Goal: Task Accomplishment & Management: Manage account settings

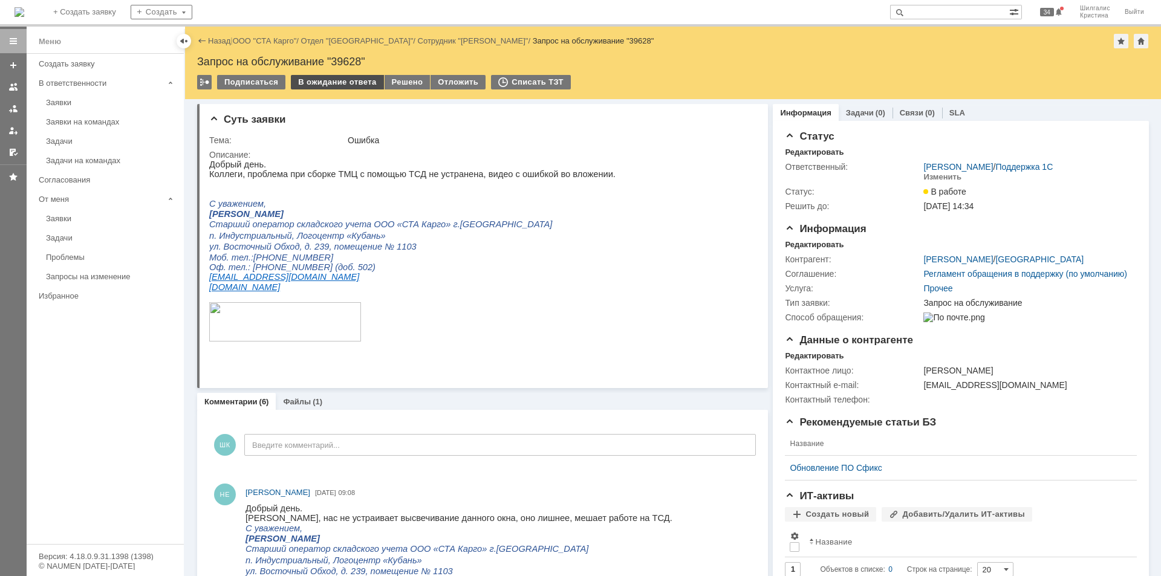
click at [336, 84] on div "В ожидание ответа" at bounding box center [337, 82] width 92 height 15
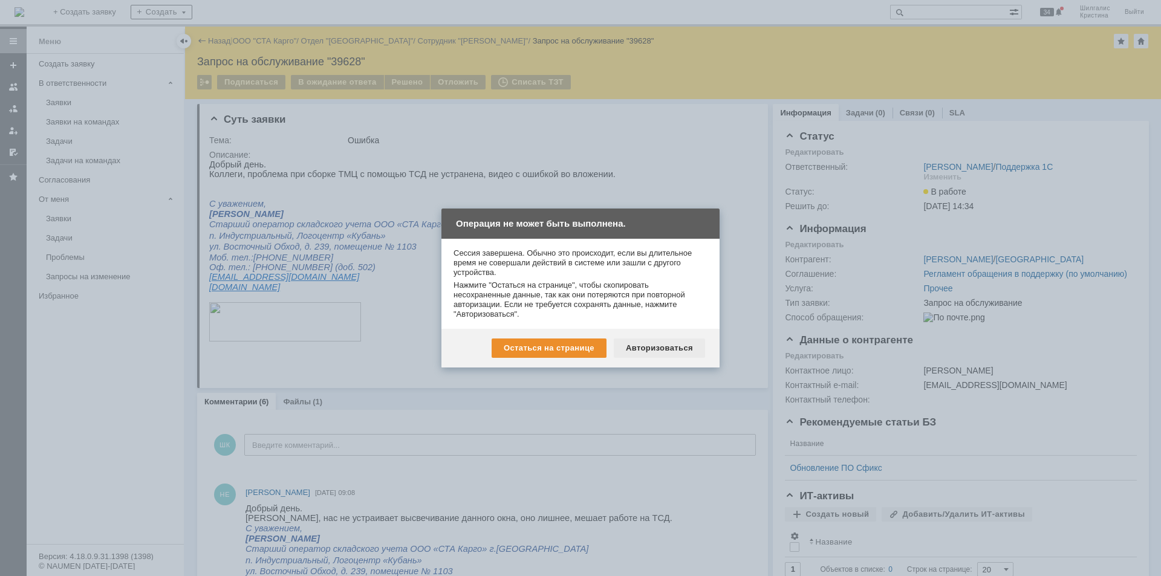
click at [656, 348] on div "Авторизоваться" at bounding box center [659, 348] width 91 height 19
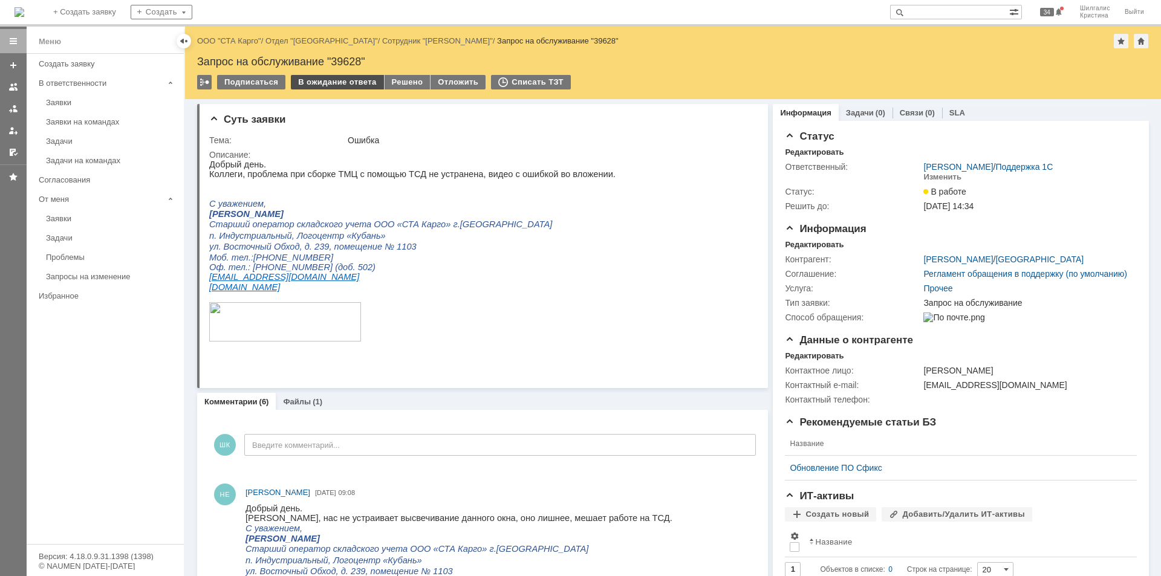
click at [341, 76] on div "В ожидание ответа" at bounding box center [337, 82] width 92 height 15
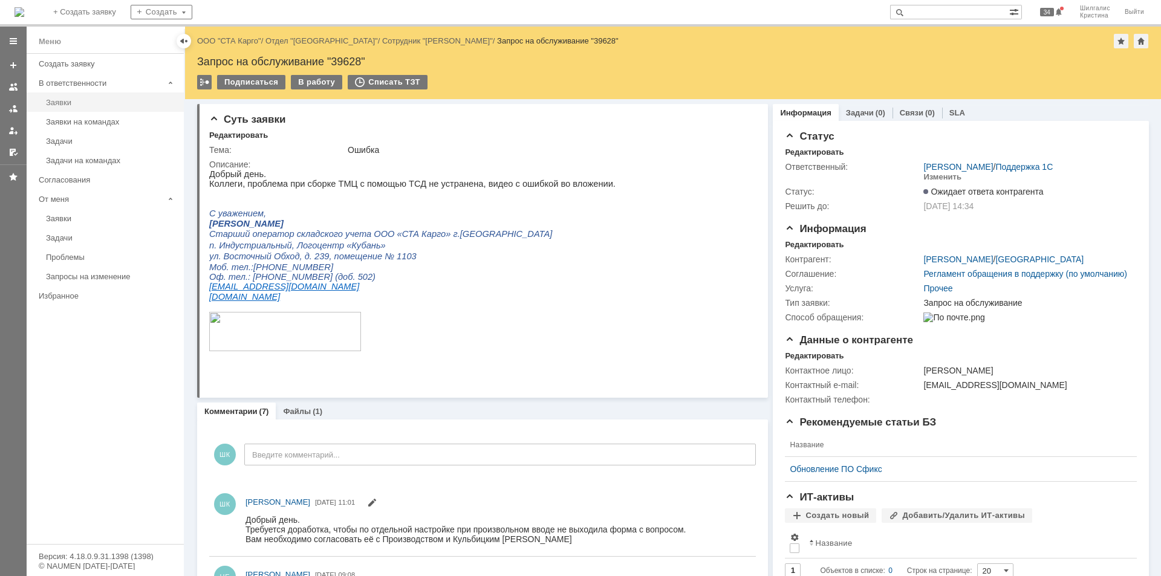
click at [76, 105] on div "Заявки" at bounding box center [111, 102] width 131 height 9
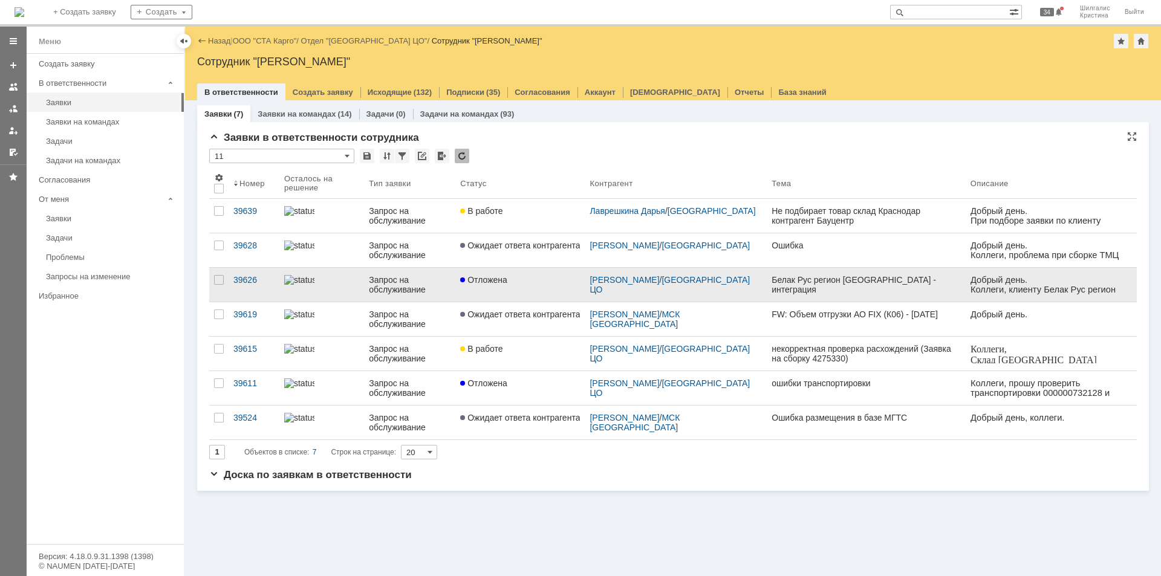
click at [534, 279] on div "Отложена" at bounding box center [520, 280] width 120 height 10
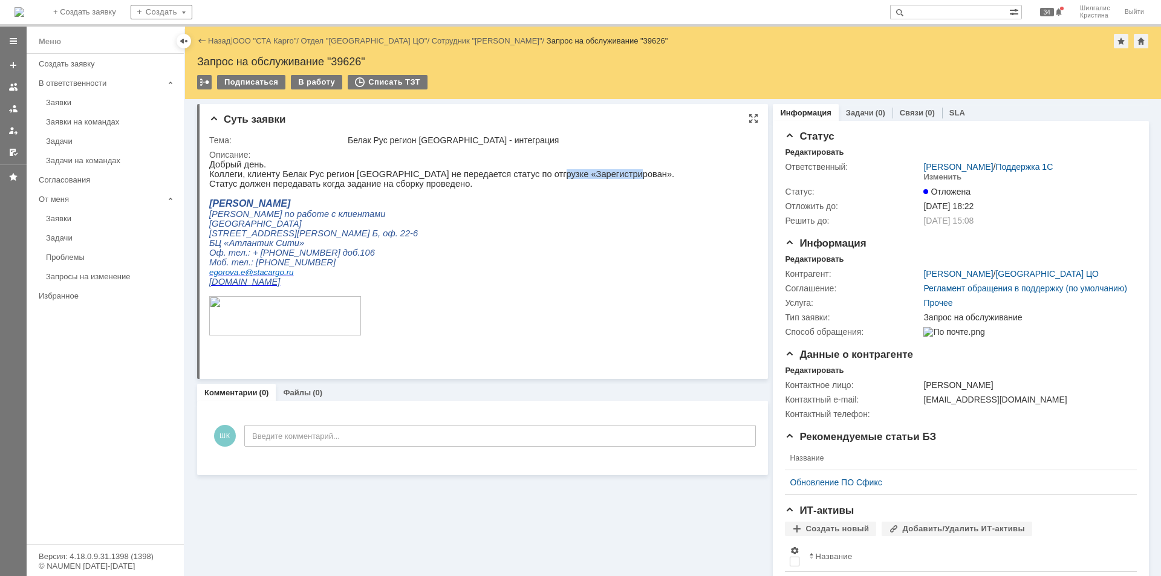
drag, startPoint x: 591, startPoint y: 172, endPoint x: 521, endPoint y: 175, distance: 70.2
click at [521, 175] on p "Коллеги, клиенту Белак Рус регион Новосибирск не передается статус по отгрузке …" at bounding box center [441, 174] width 465 height 10
click at [607, 347] on html "Добрый день. Коллеги, клиенту Белак Рус регион Новосибирск не передается статус…" at bounding box center [477, 253] width 537 height 187
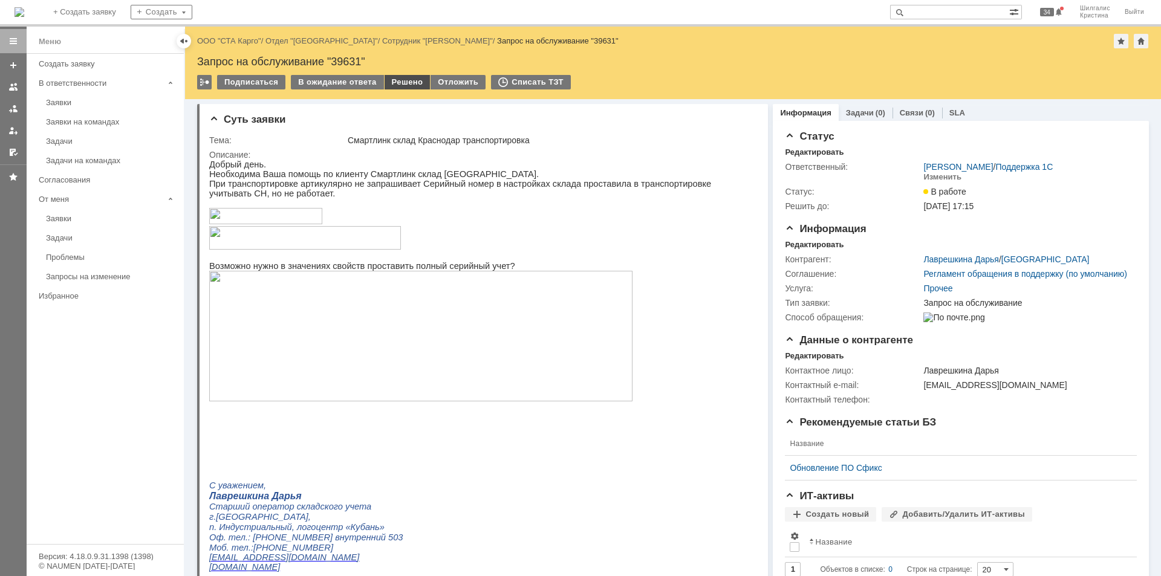
click at [403, 82] on div "Решено" at bounding box center [407, 82] width 46 height 15
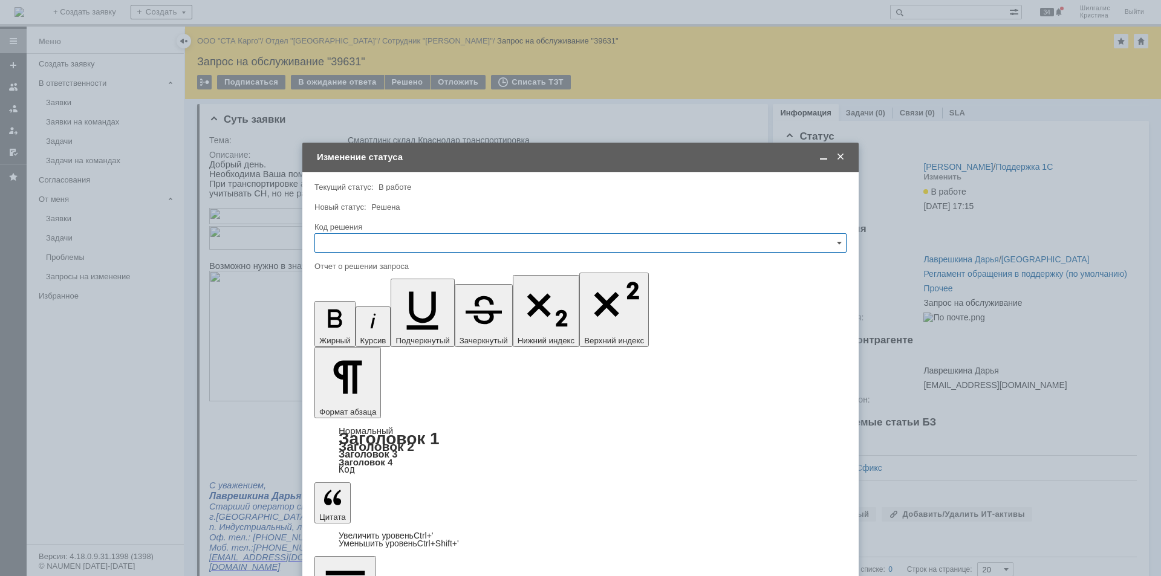
click at [389, 242] on input "text" at bounding box center [580, 242] width 532 height 19
click at [376, 399] on div "Решено" at bounding box center [580, 404] width 531 height 19
type input "Решено"
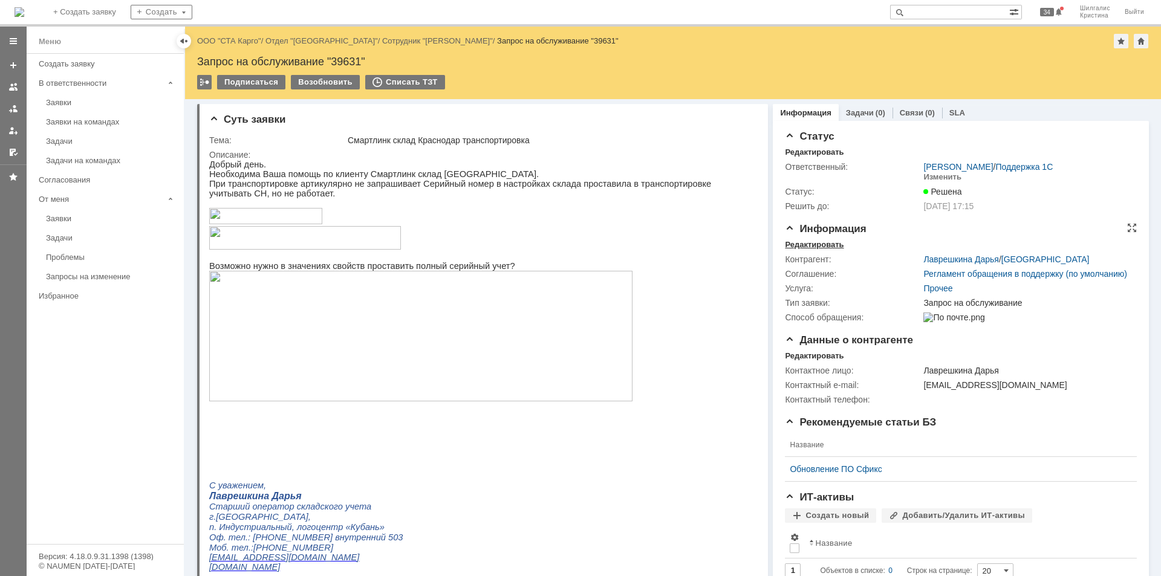
click at [826, 240] on div "Редактировать" at bounding box center [814, 245] width 59 height 10
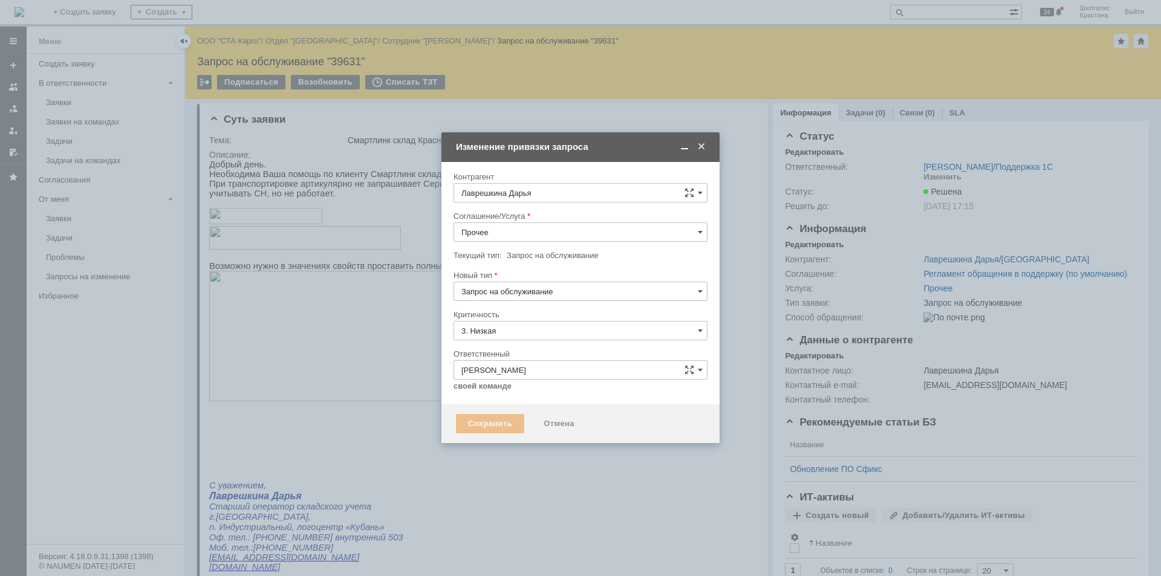
type input "[не указано]"
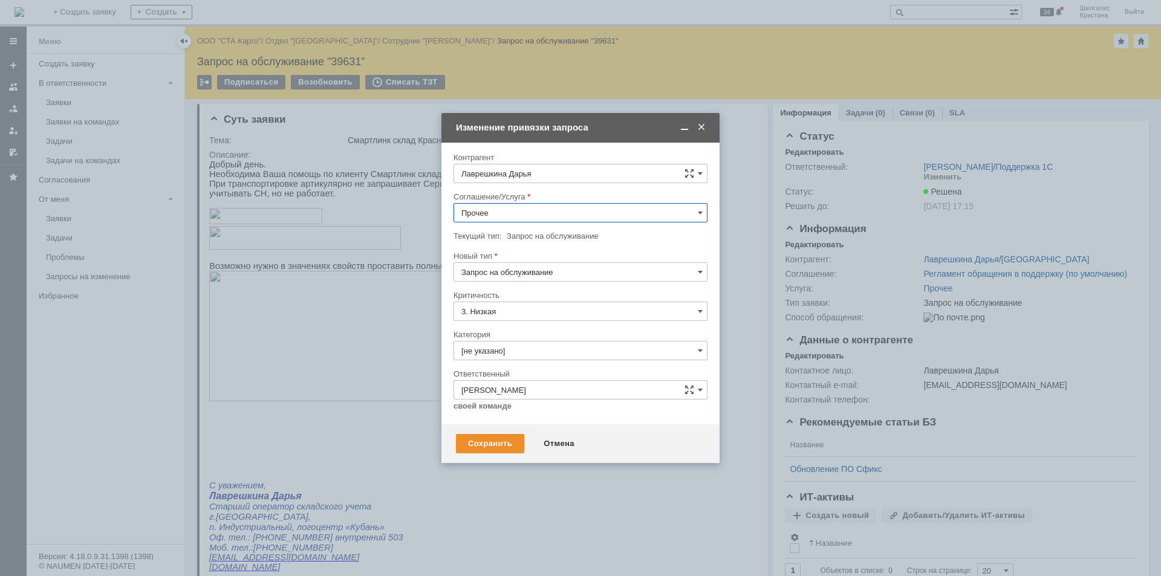
click at [514, 207] on input "Прочее" at bounding box center [580, 212] width 254 height 19
click at [520, 322] on span "WMS Прочее" at bounding box center [580, 319] width 238 height 10
type input "WMS Прочее"
click at [507, 350] on input "[не указано]" at bounding box center [580, 350] width 254 height 19
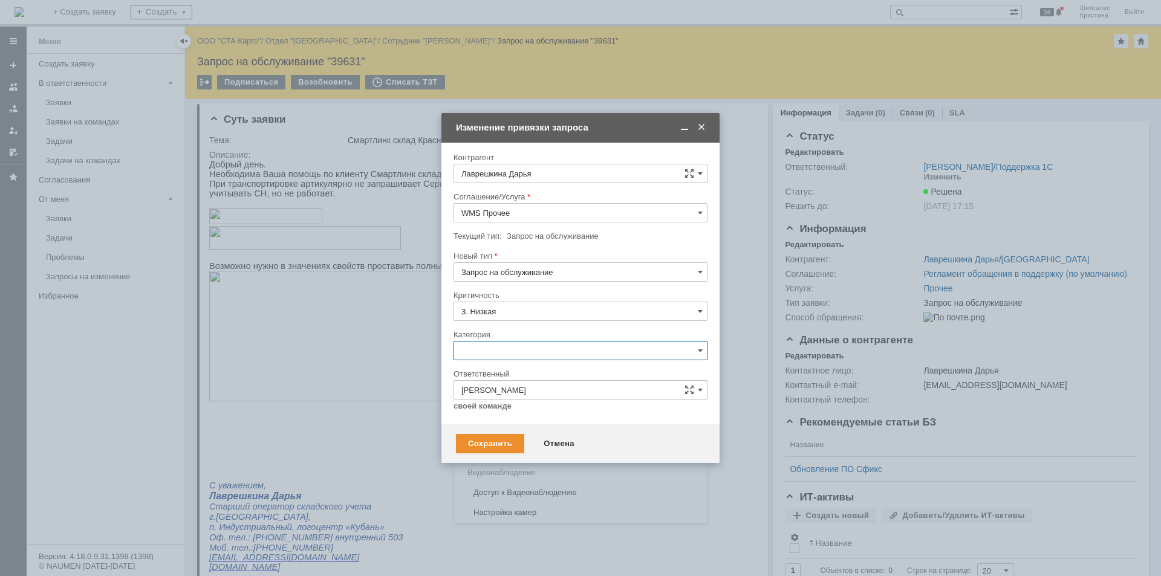
click at [519, 428] on span "Консультация пользователя" at bounding box center [580, 433] width 238 height 10
type input "Консультация пользователя"
click at [490, 443] on div "Сохранить" at bounding box center [490, 443] width 68 height 19
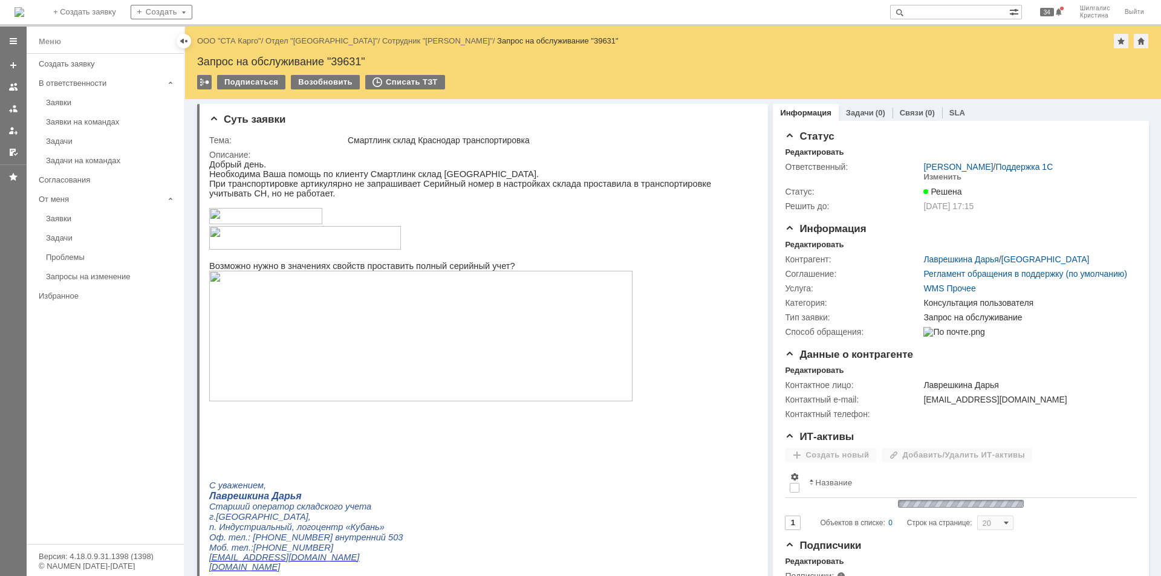
scroll to position [0, 0]
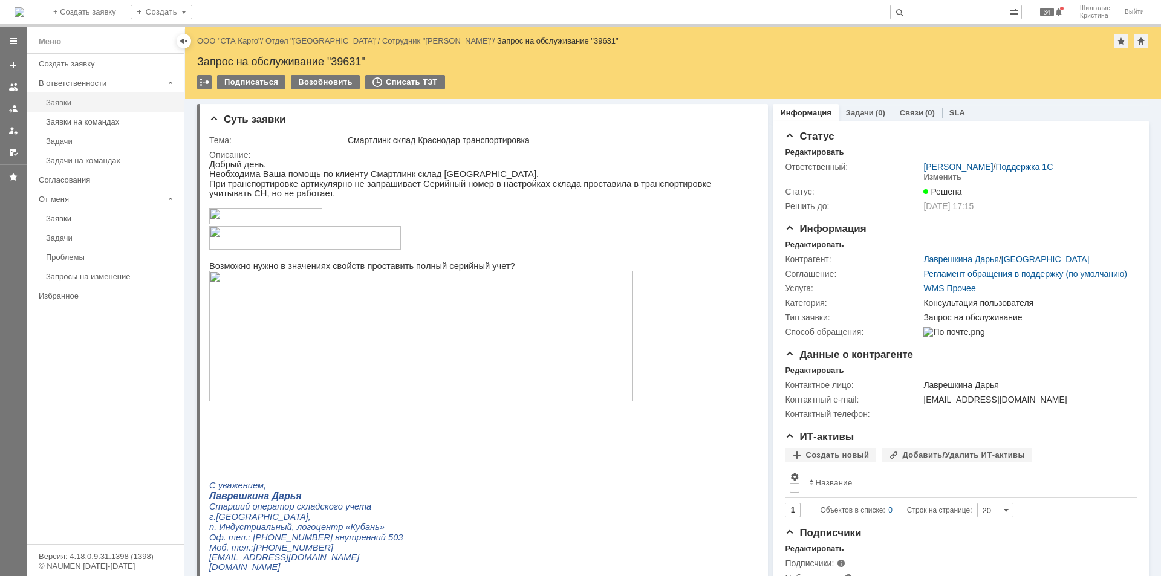
click at [105, 103] on div "Заявки" at bounding box center [111, 102] width 131 height 9
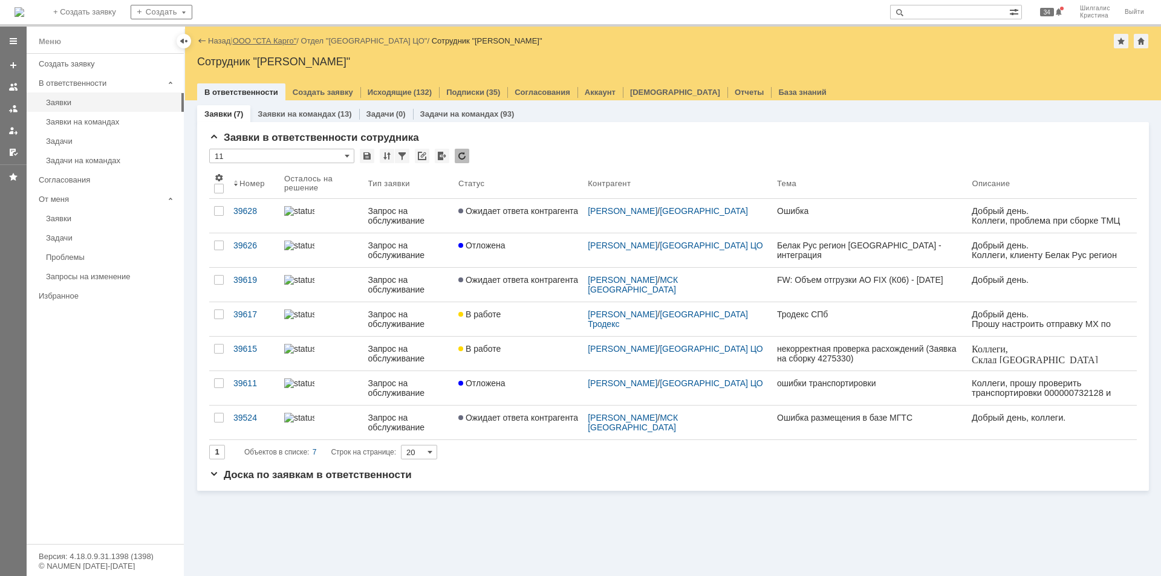
click at [248, 43] on link "ООО "СТА Карго"" at bounding box center [265, 40] width 64 height 9
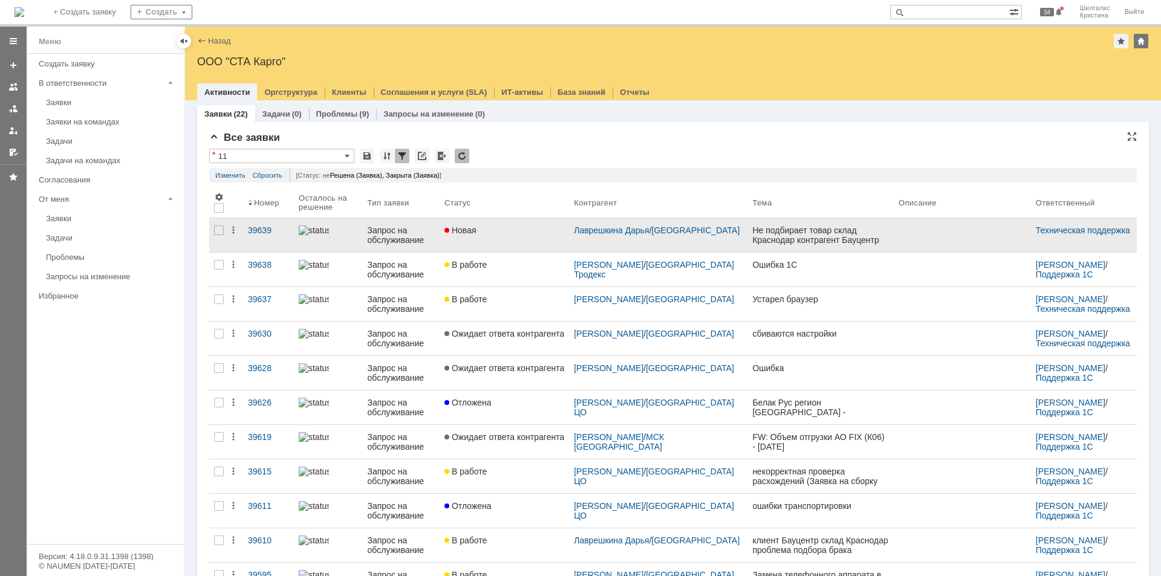
click at [530, 238] on link "Новая" at bounding box center [503, 235] width 129 height 34
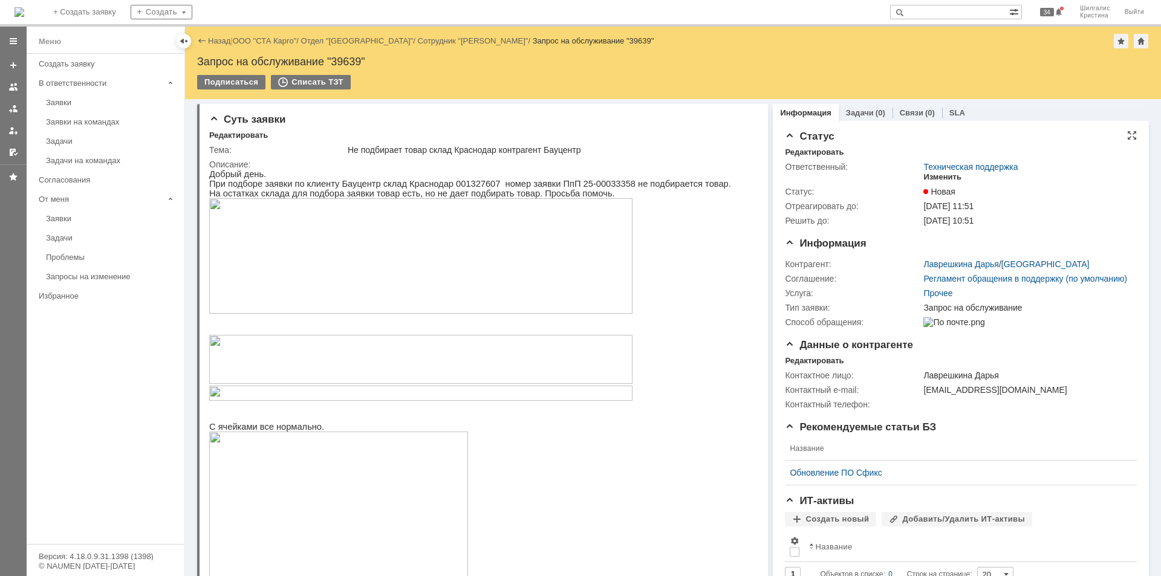
click at [936, 176] on div "Изменить" at bounding box center [942, 177] width 38 height 10
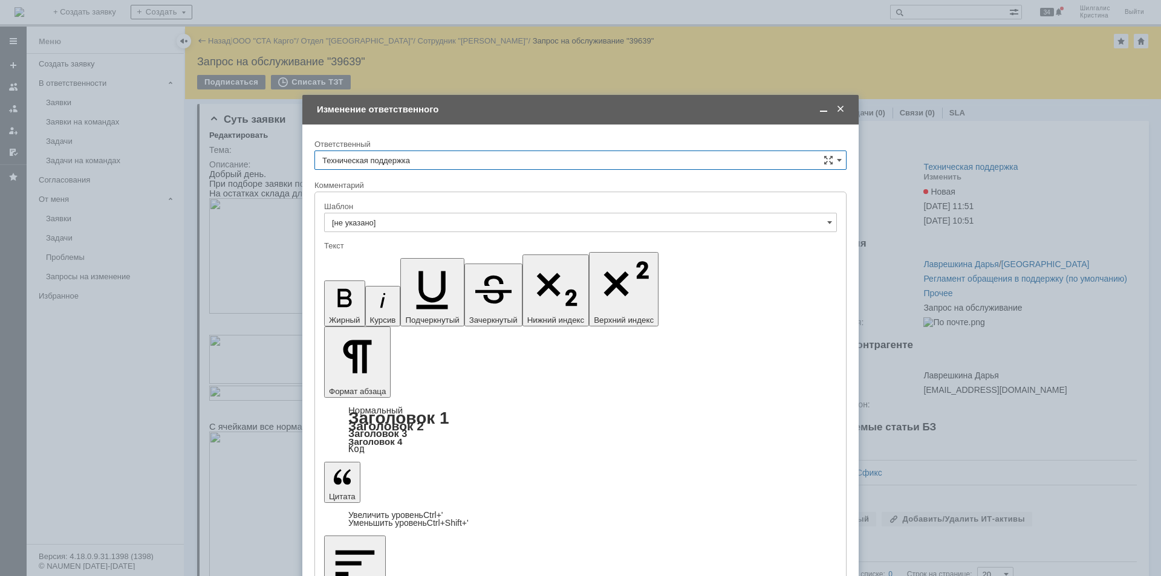
click at [436, 165] on input "Техническая поддержка" at bounding box center [580, 160] width 532 height 19
click at [400, 219] on span "[PERSON_NAME]" at bounding box center [580, 223] width 516 height 10
type input "[PERSON_NAME]"
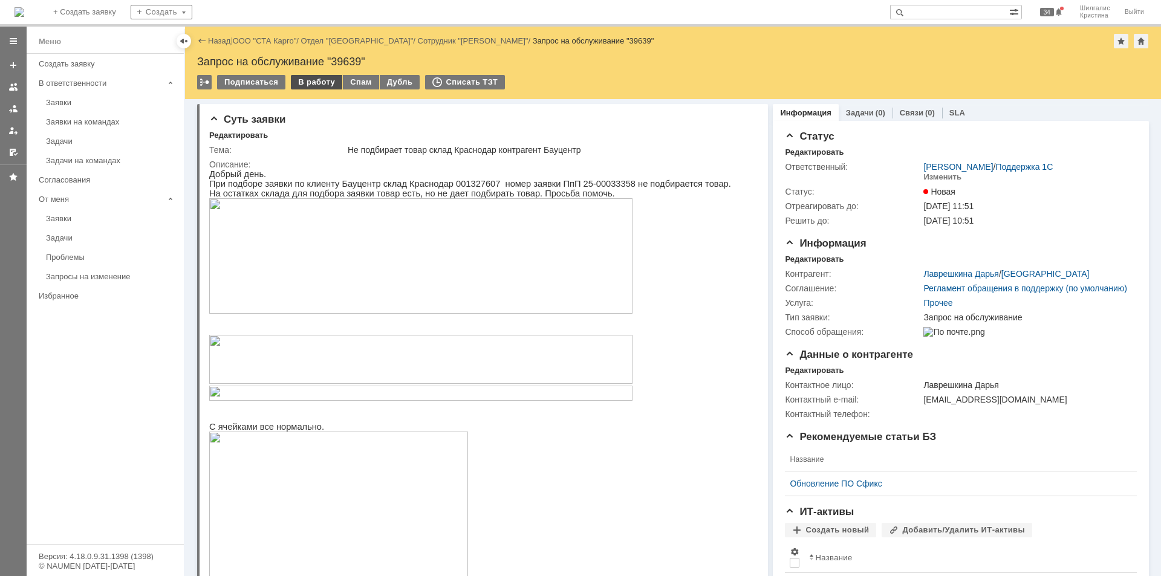
click at [313, 82] on div "В работу" at bounding box center [316, 82] width 51 height 15
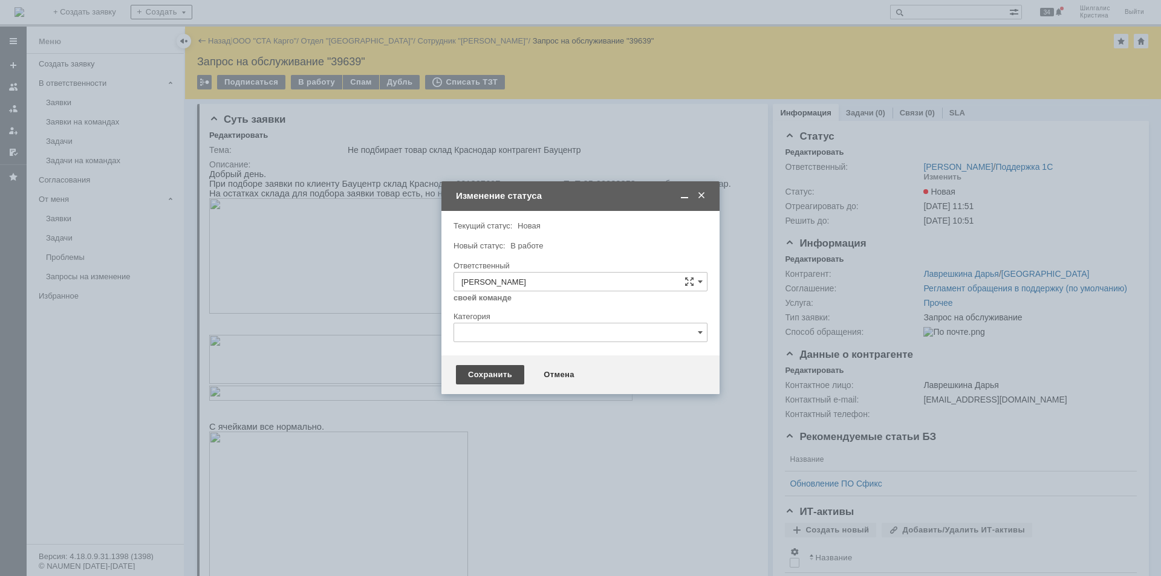
click at [489, 380] on div "Сохранить" at bounding box center [490, 374] width 68 height 19
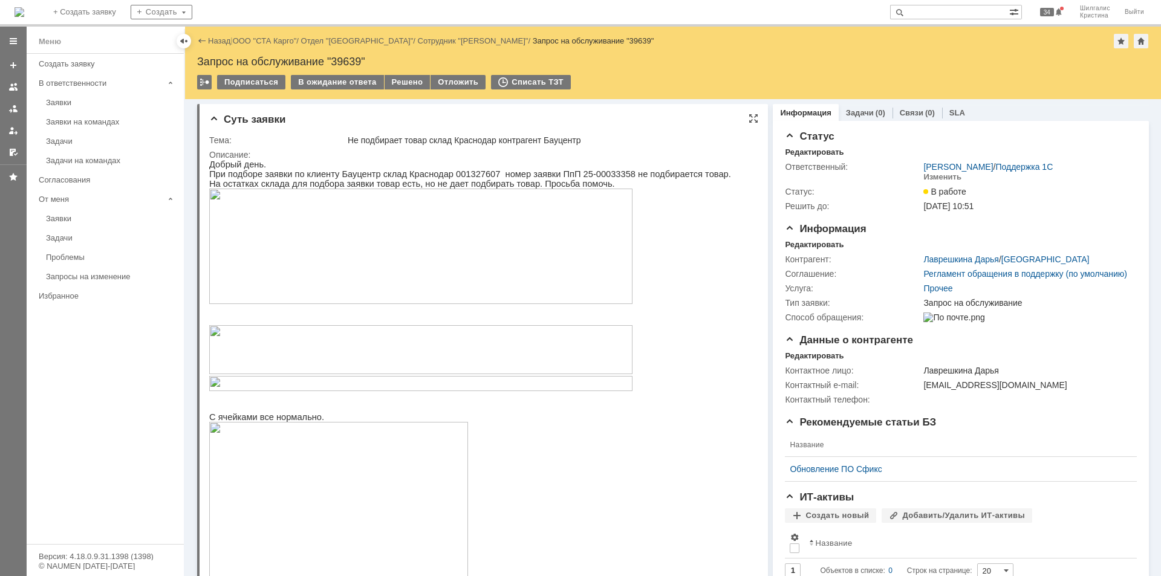
click at [386, 233] on img at bounding box center [420, 246] width 423 height 115
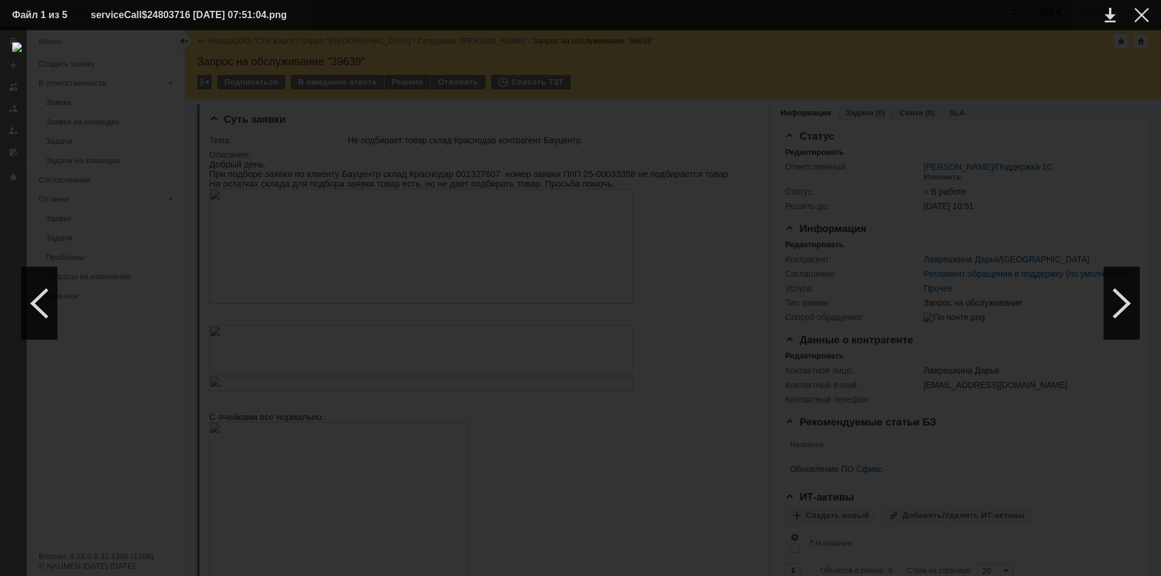
click at [745, 123] on div at bounding box center [580, 303] width 1136 height 522
click at [1133, 11] on td at bounding box center [1131, 15] width 33 height 18
click at [1136, 15] on div at bounding box center [1141, 15] width 15 height 15
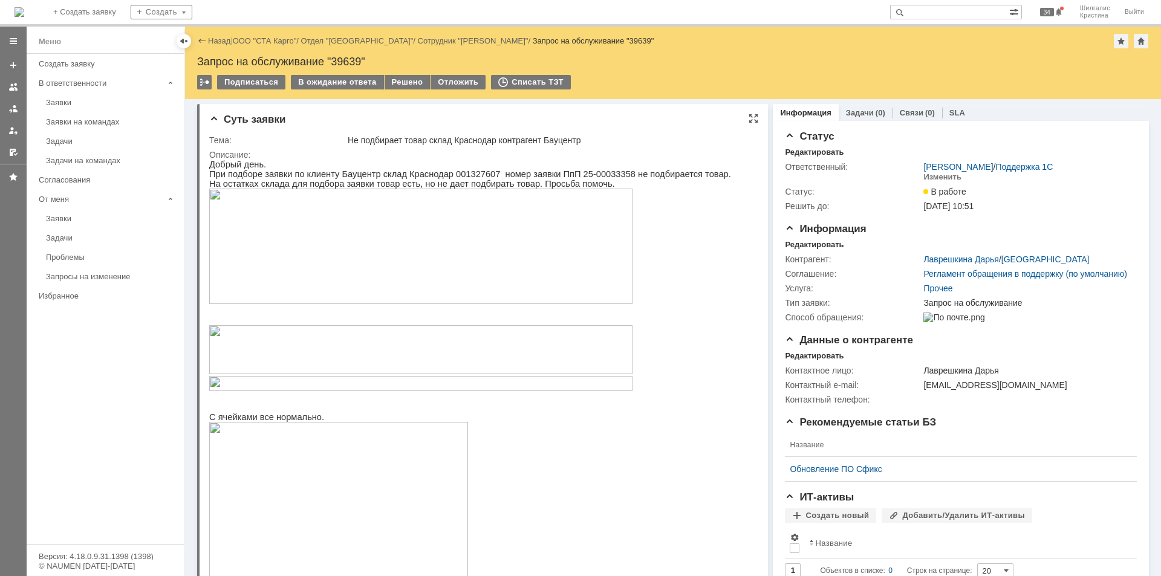
click at [419, 355] on img at bounding box center [420, 349] width 423 height 49
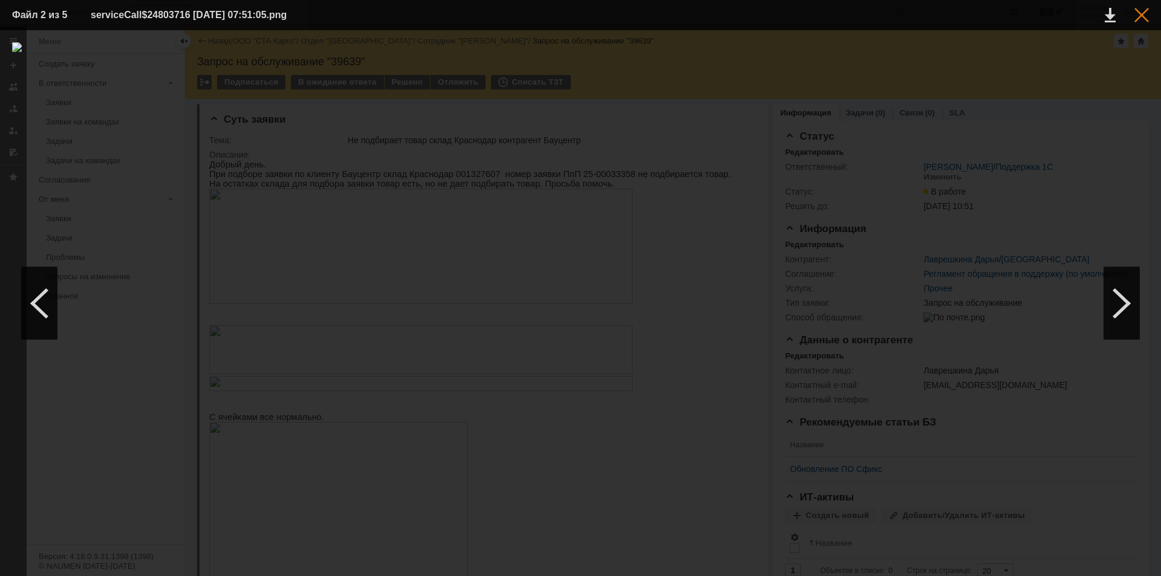
click at [1138, 15] on div at bounding box center [1141, 15] width 15 height 15
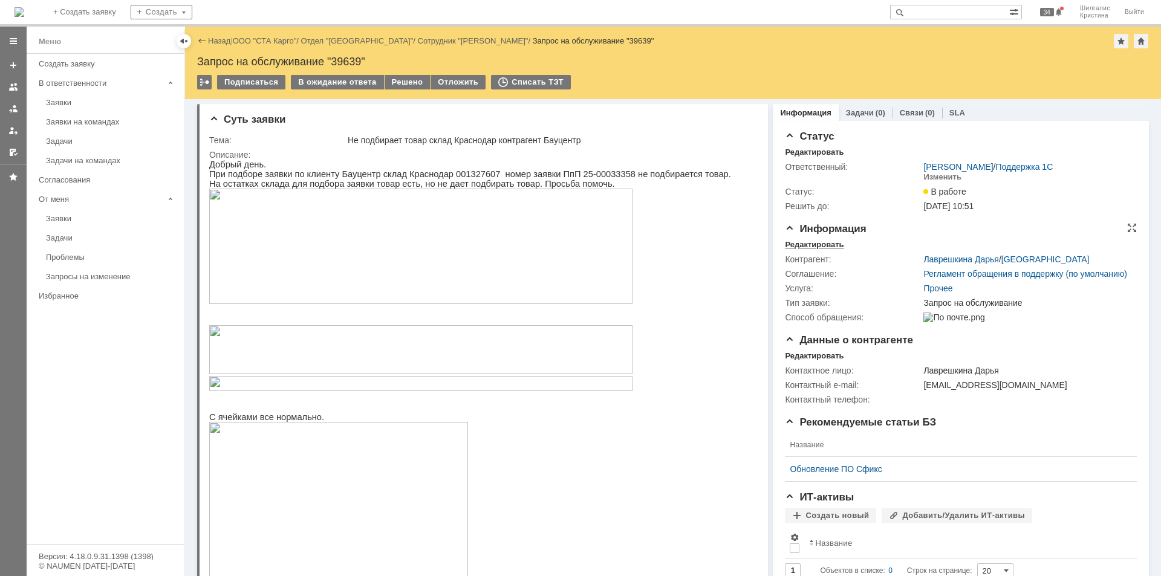
click at [818, 242] on div "Редактировать" at bounding box center [814, 245] width 59 height 10
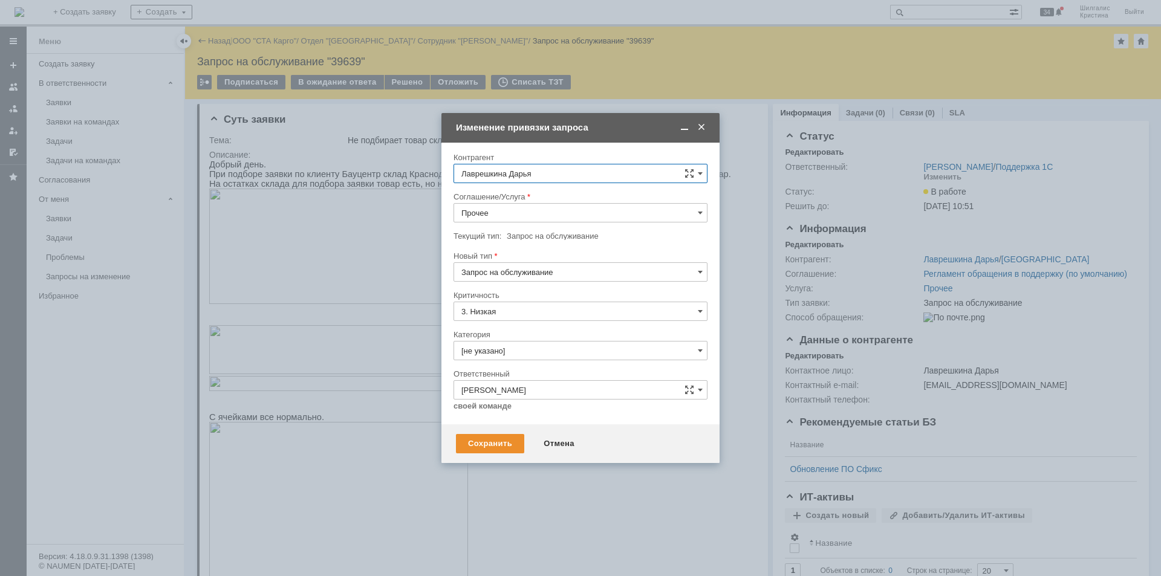
click at [504, 209] on input "Прочее" at bounding box center [580, 212] width 254 height 19
click at [507, 314] on span "WMS Сборка" at bounding box center [580, 319] width 238 height 10
type input "WMS Сборка"
click at [502, 346] on input "[не указано]" at bounding box center [580, 350] width 254 height 19
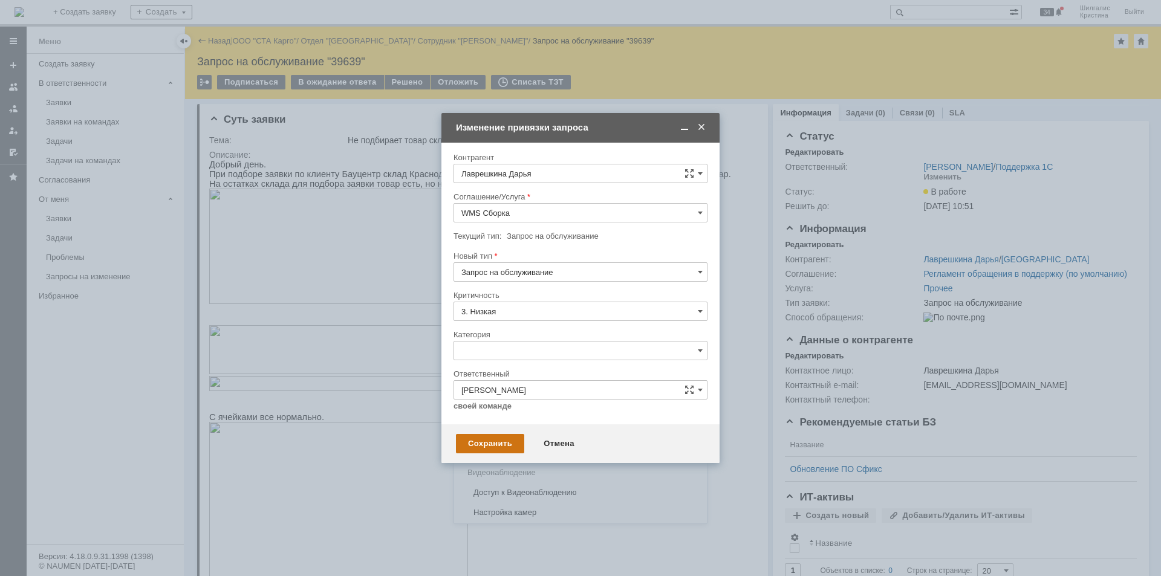
click at [502, 446] on div "Ошибка" at bounding box center [580, 452] width 253 height 19
click at [500, 446] on div "Сохранить" at bounding box center [490, 443] width 68 height 19
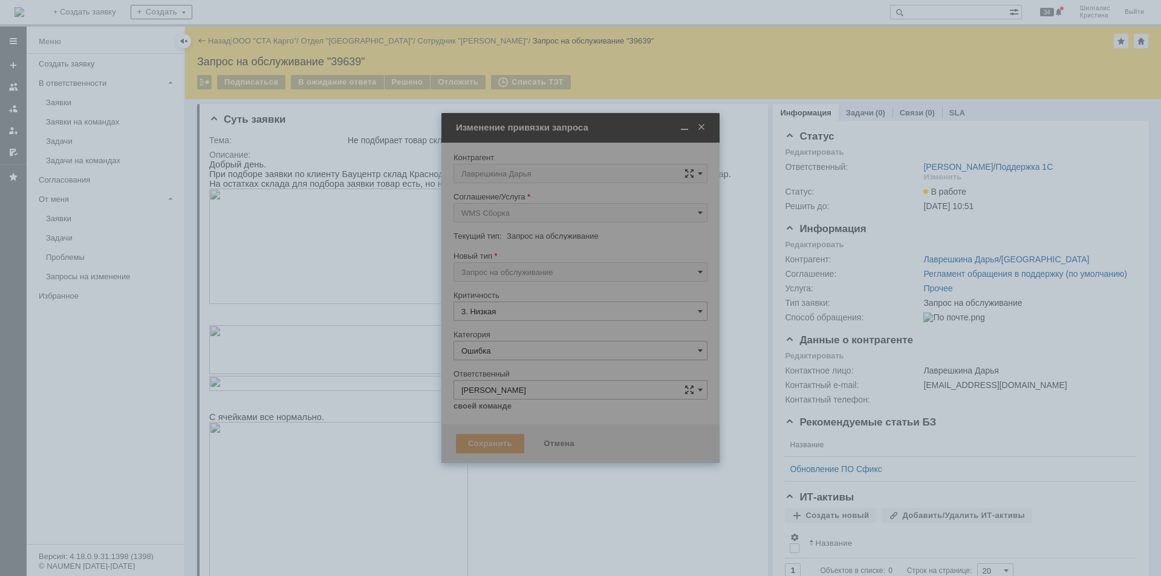
type input "Ошибка"
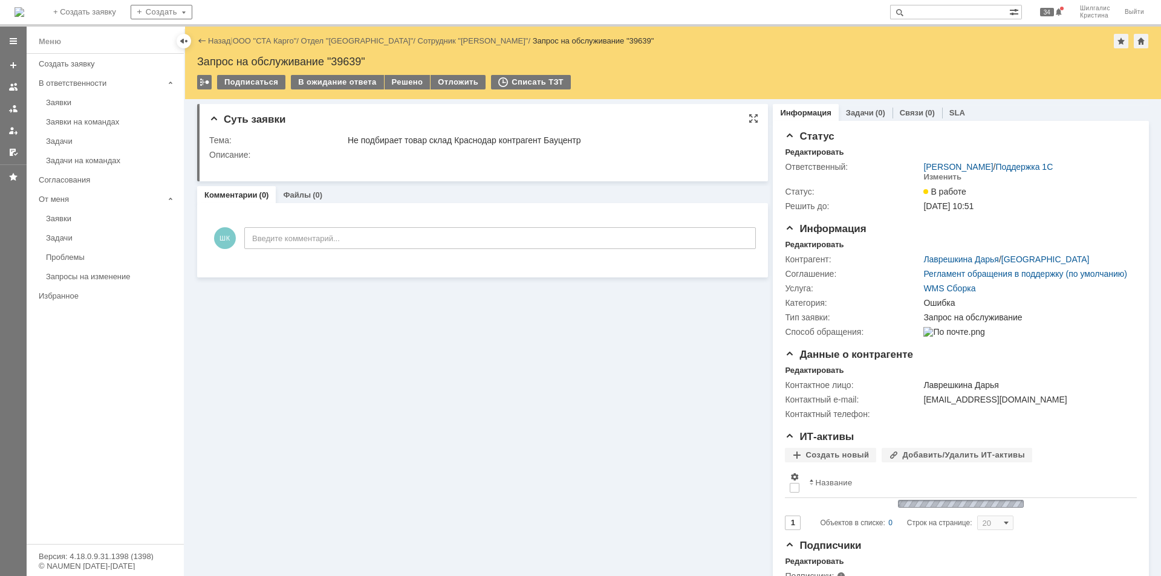
scroll to position [0, 0]
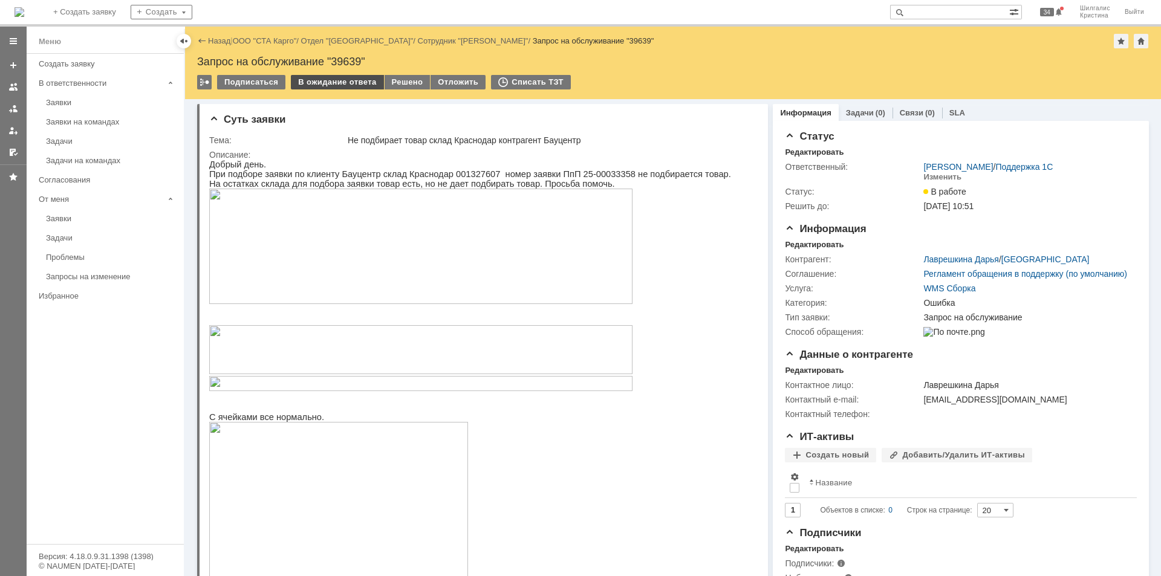
click at [330, 78] on div "В ожидание ответа" at bounding box center [337, 82] width 92 height 15
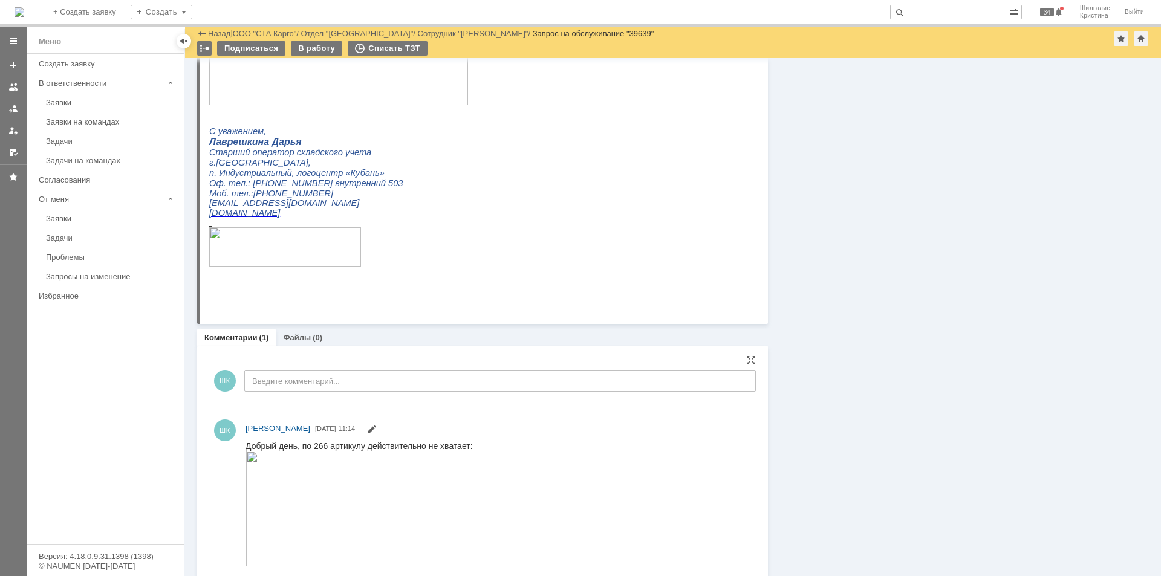
scroll to position [604, 0]
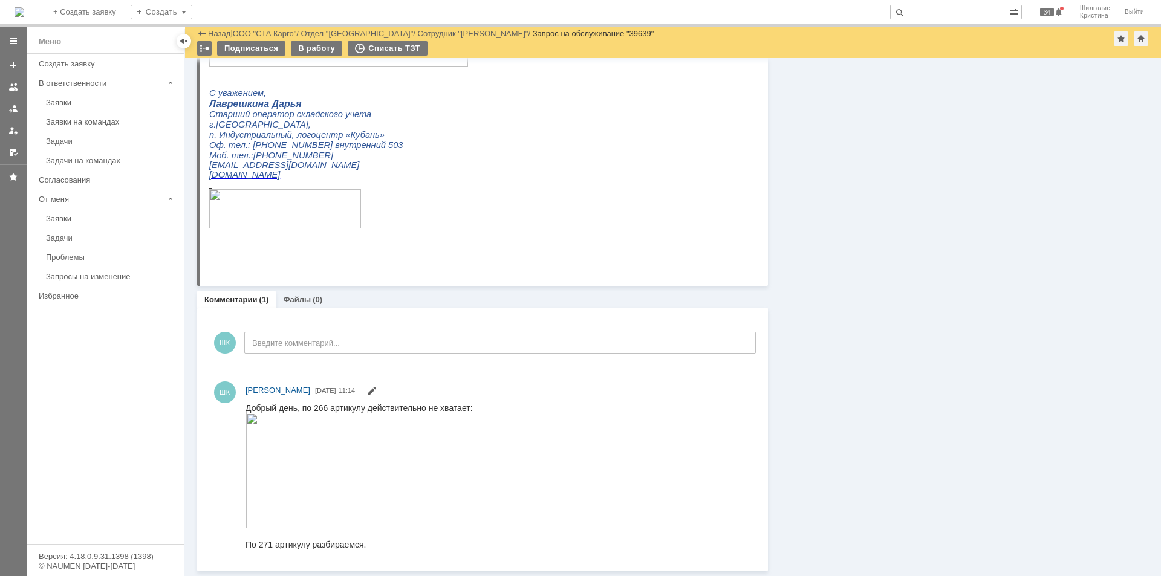
click at [924, 300] on div "Информация Задачи (0) Связи (0) SLA Статус Редактировать Ответственный: Шилгали…" at bounding box center [958, 13] width 381 height 1116
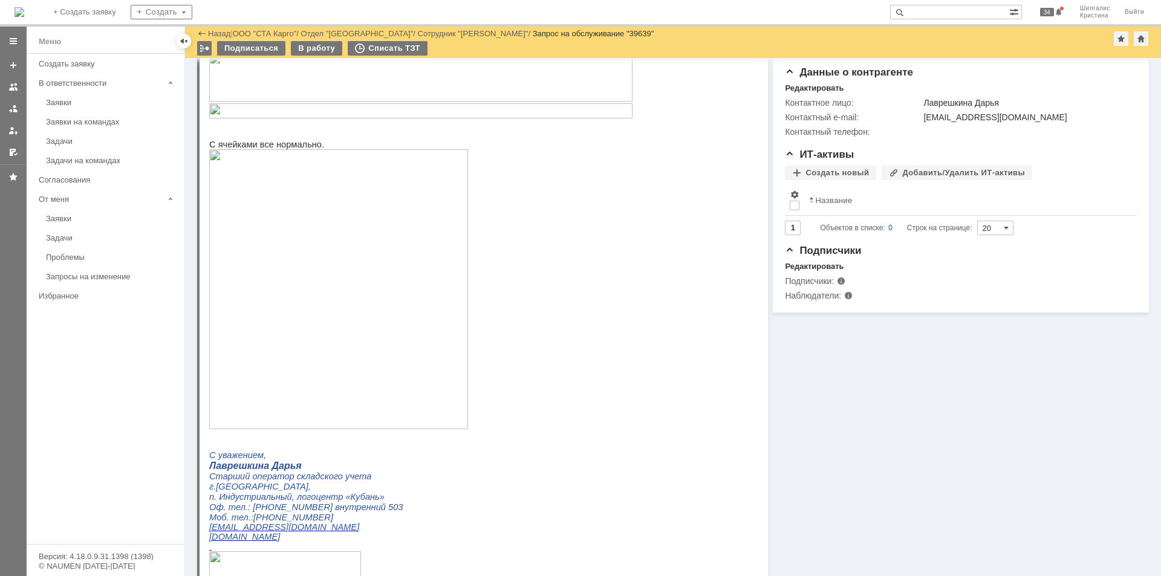
scroll to position [0, 0]
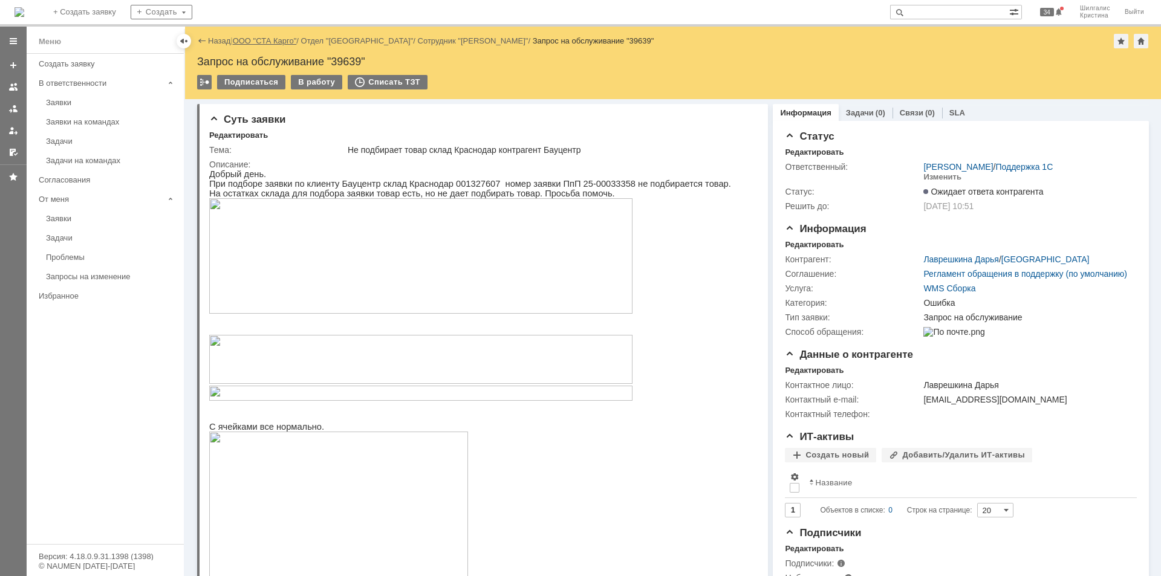
click at [264, 39] on link "ООО "СТА Карго"" at bounding box center [265, 40] width 64 height 9
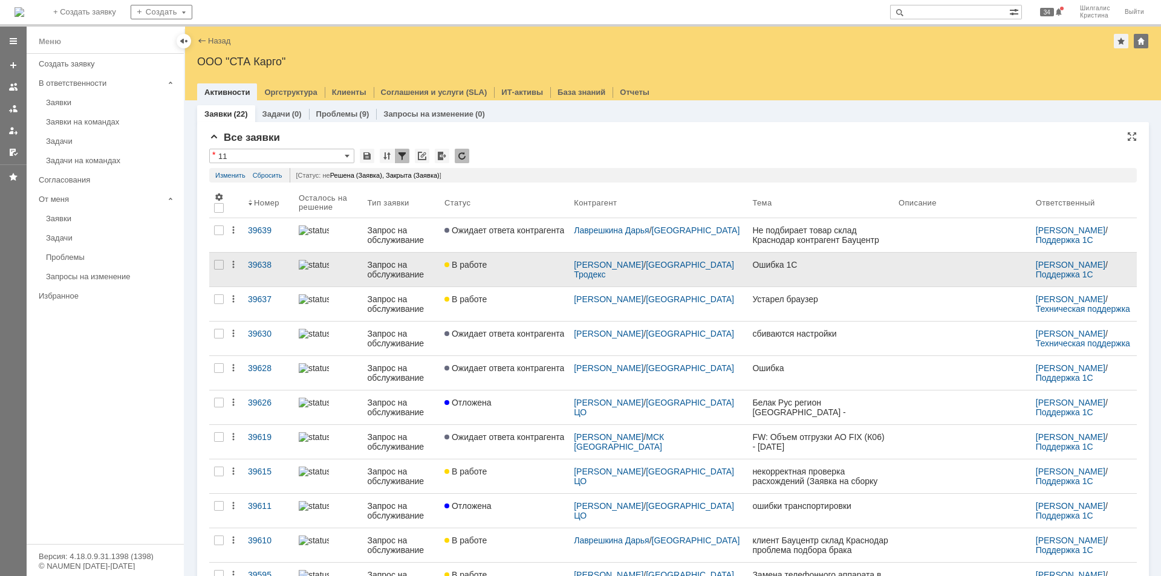
click at [520, 266] on div "В работе" at bounding box center [504, 265] width 120 height 10
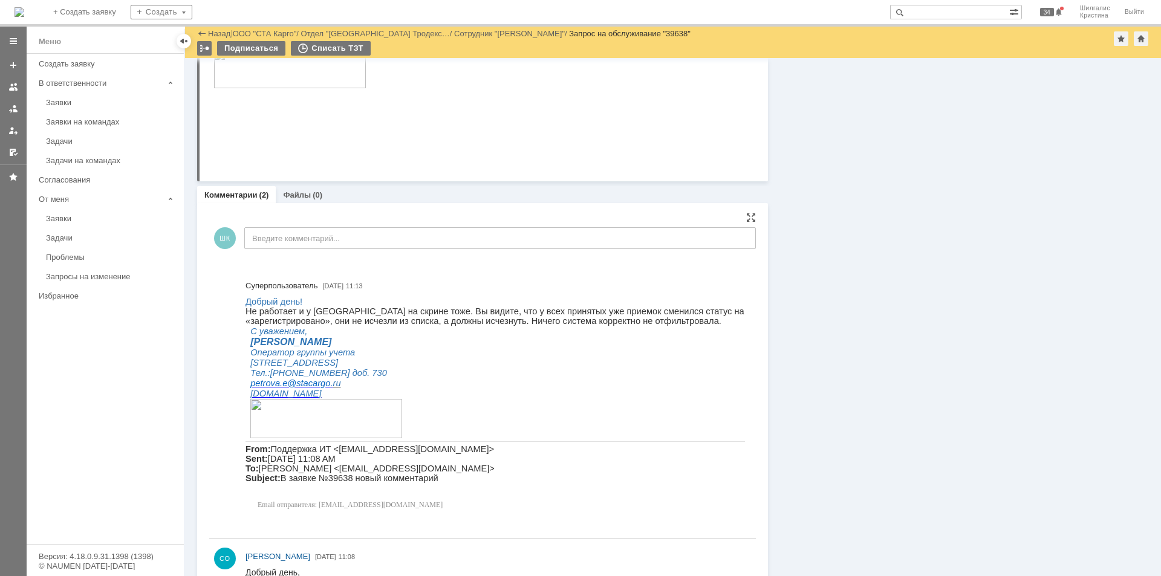
scroll to position [1269, 0]
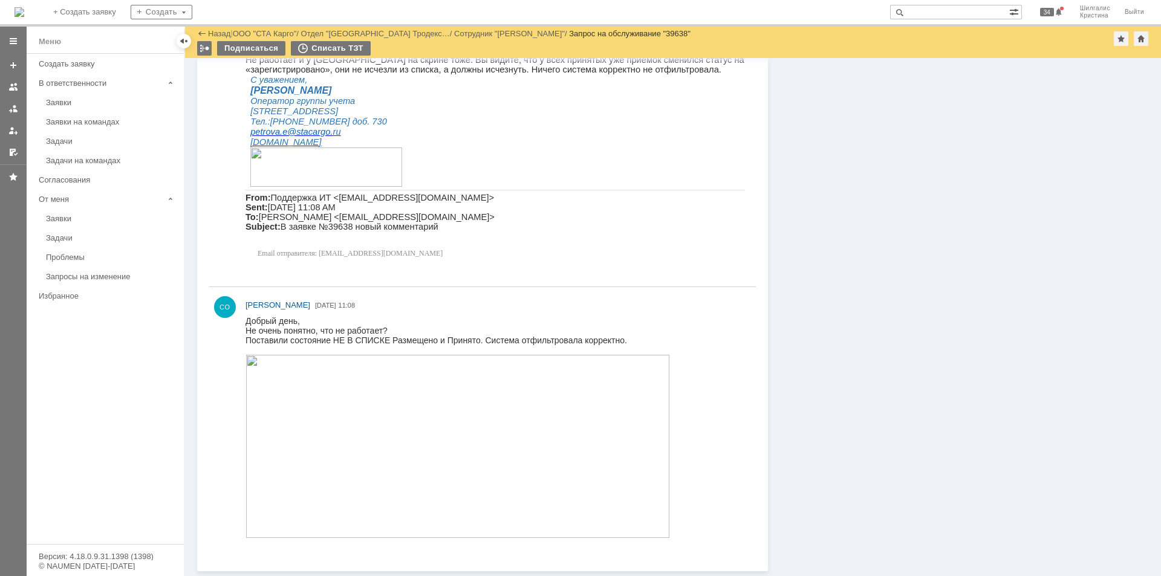
click at [355, 457] on img at bounding box center [457, 446] width 424 height 183
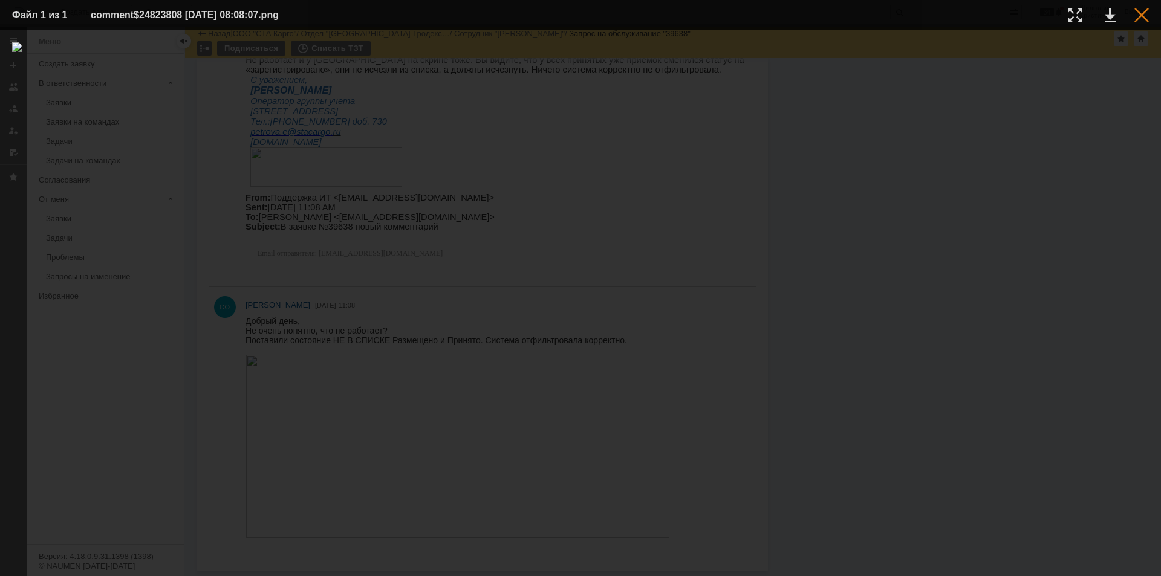
click at [1143, 19] on div at bounding box center [1141, 15] width 15 height 15
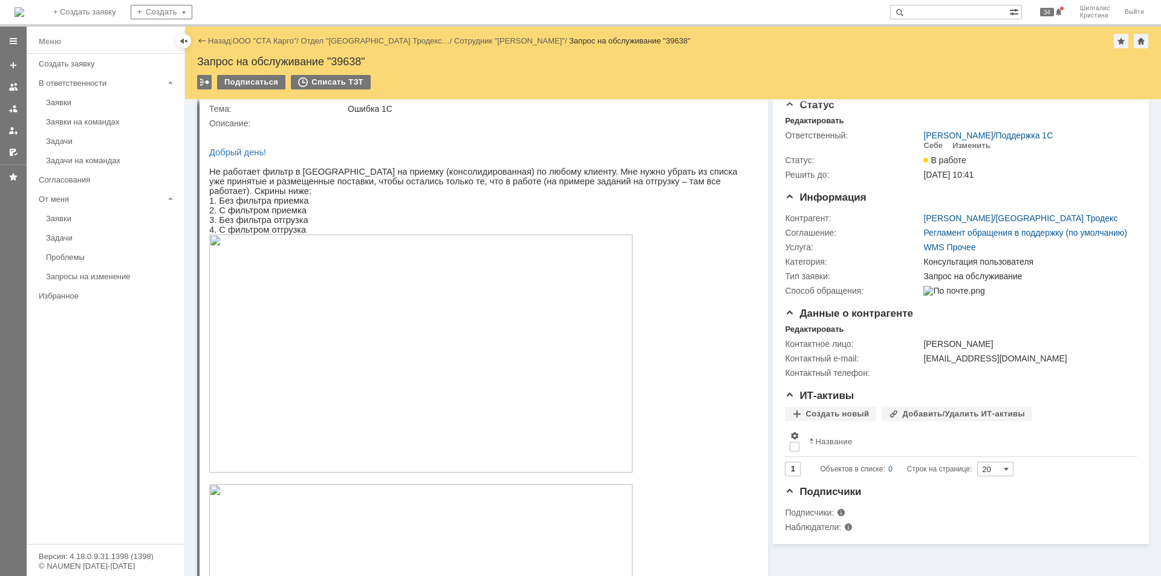
scroll to position [0, 0]
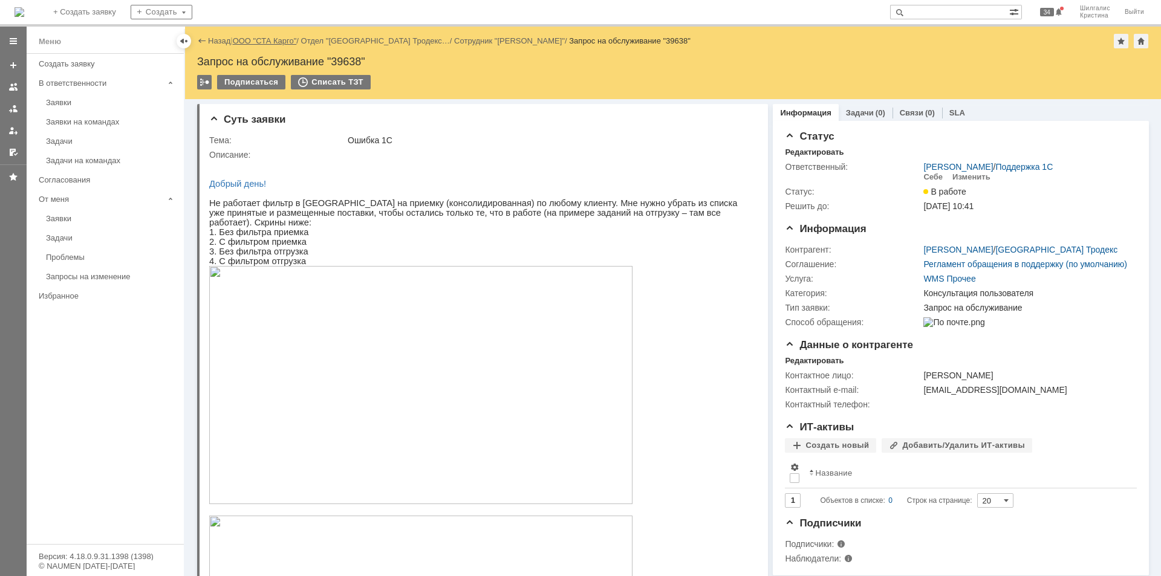
click at [260, 39] on link "ООО "СТА Карго"" at bounding box center [265, 40] width 64 height 9
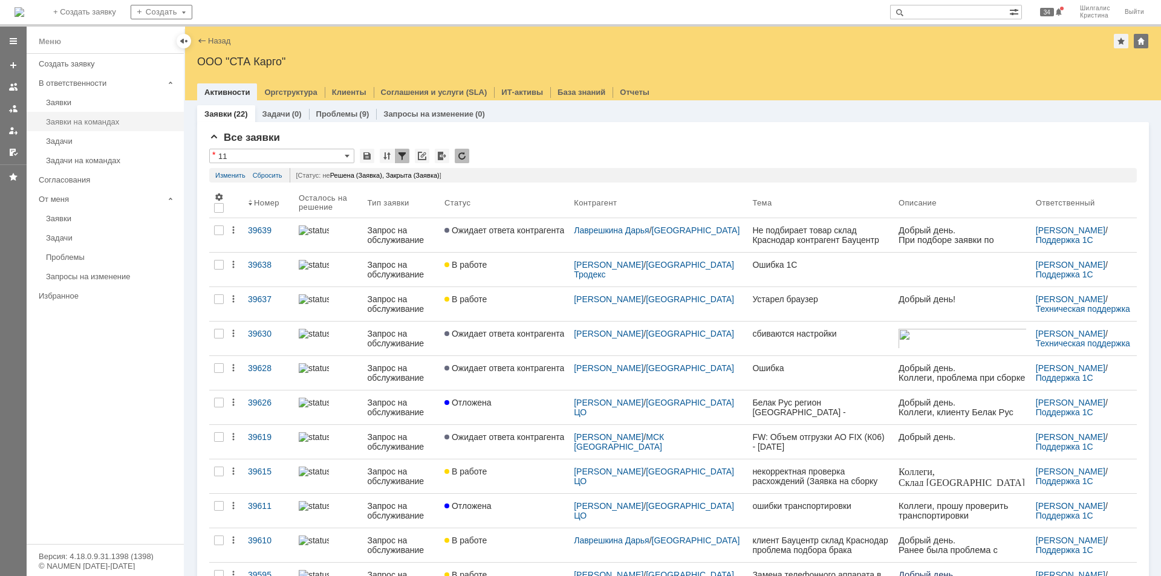
click at [92, 117] on div "Заявки на командах" at bounding box center [111, 121] width 131 height 9
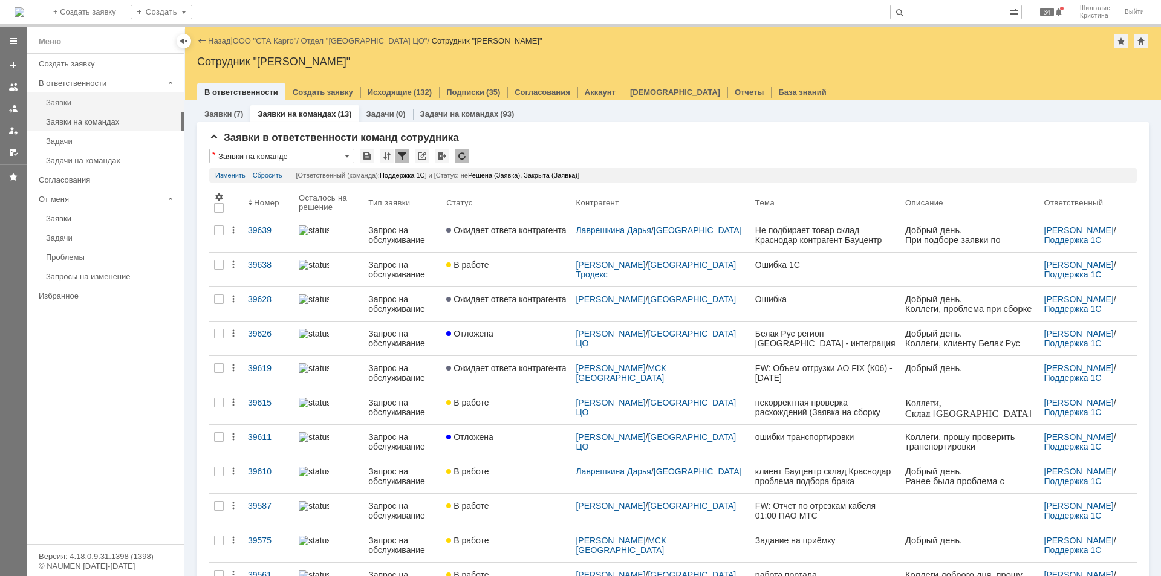
click at [82, 96] on link "Заявки" at bounding box center [111, 102] width 140 height 19
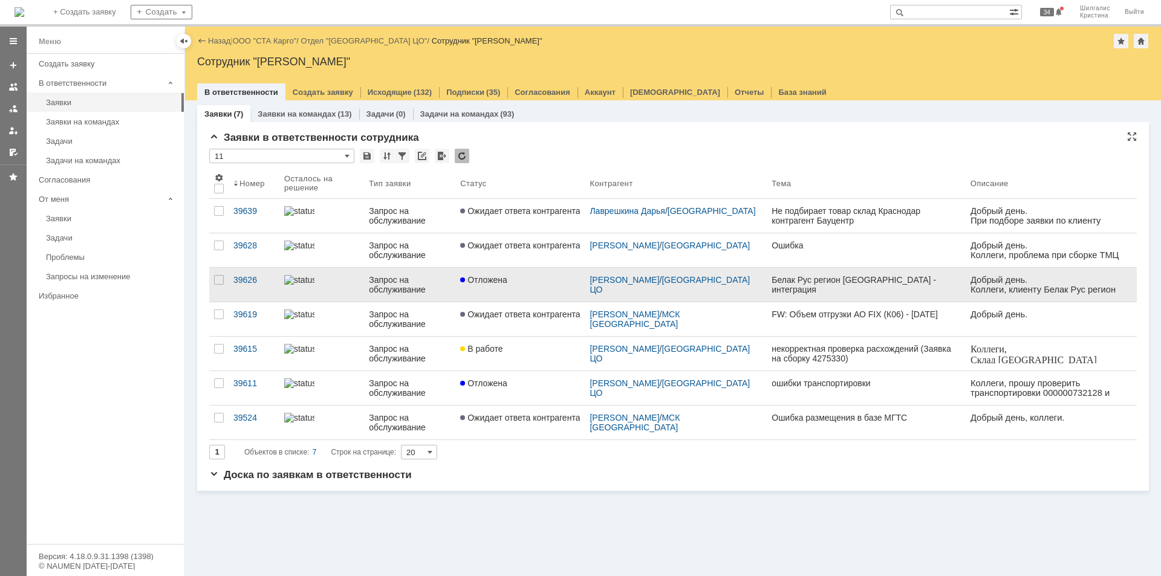
click at [507, 285] on link "Отложена" at bounding box center [519, 285] width 129 height 34
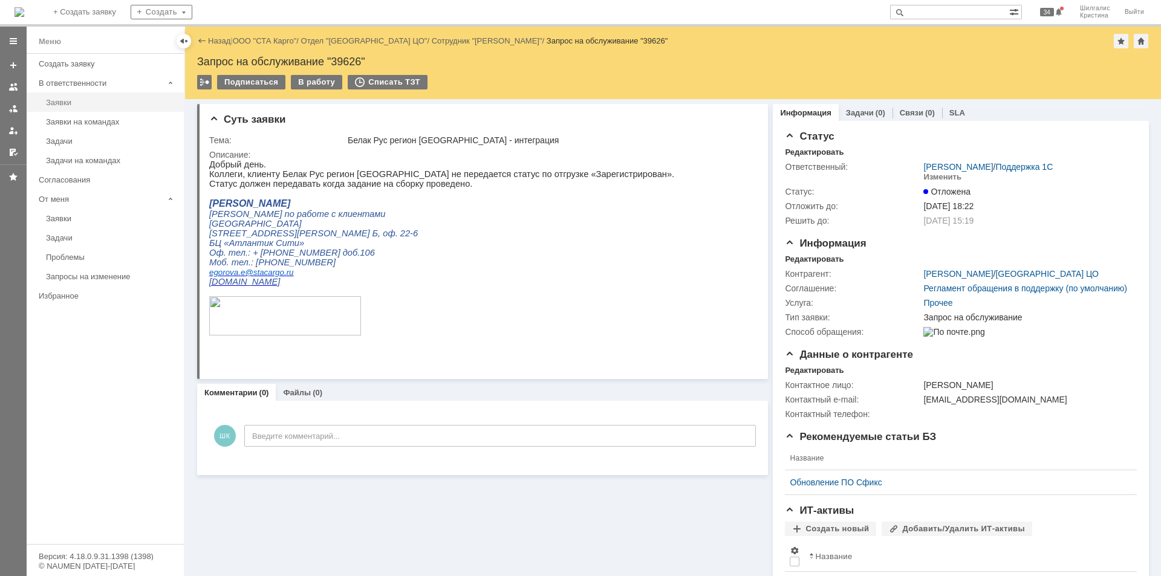
click at [83, 100] on div "Заявки" at bounding box center [111, 102] width 131 height 9
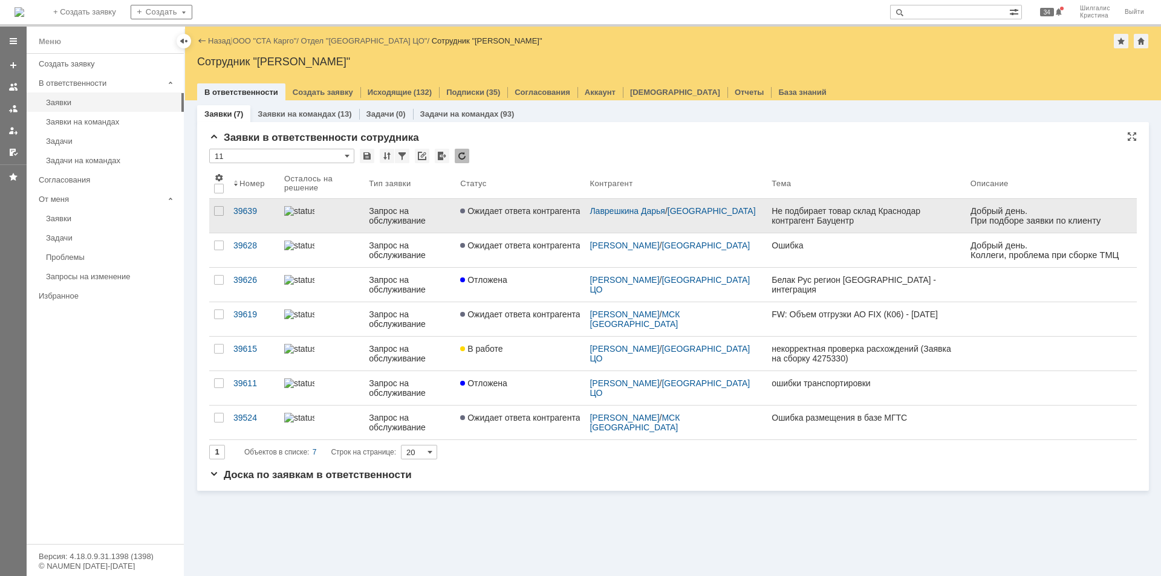
click at [508, 213] on span "Ожидает ответа контрагента" at bounding box center [520, 211] width 120 height 10
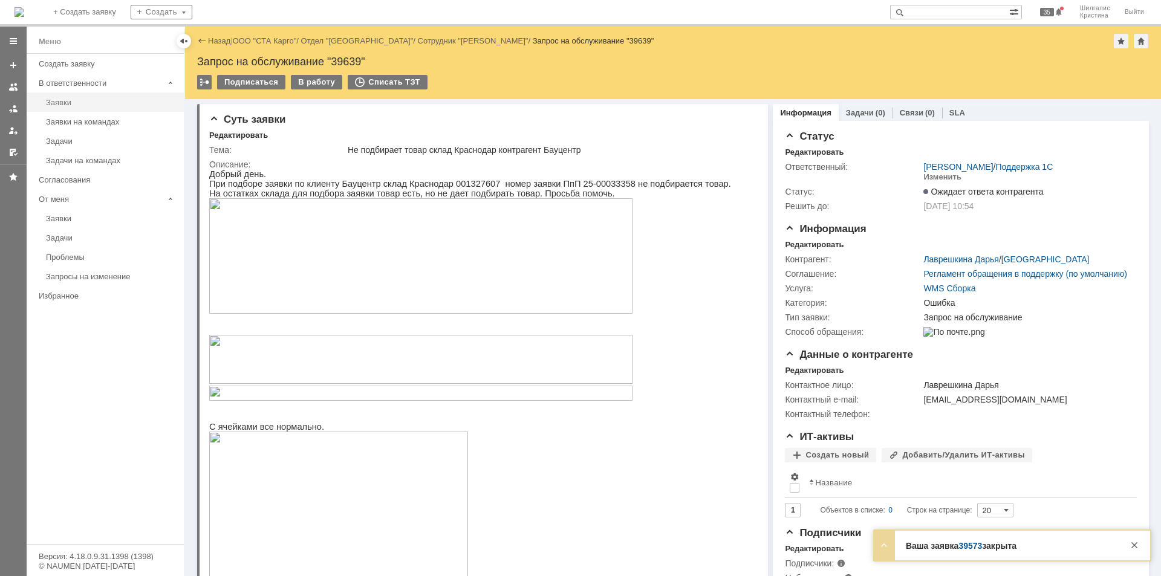
click at [84, 99] on div "Заявки" at bounding box center [111, 102] width 131 height 9
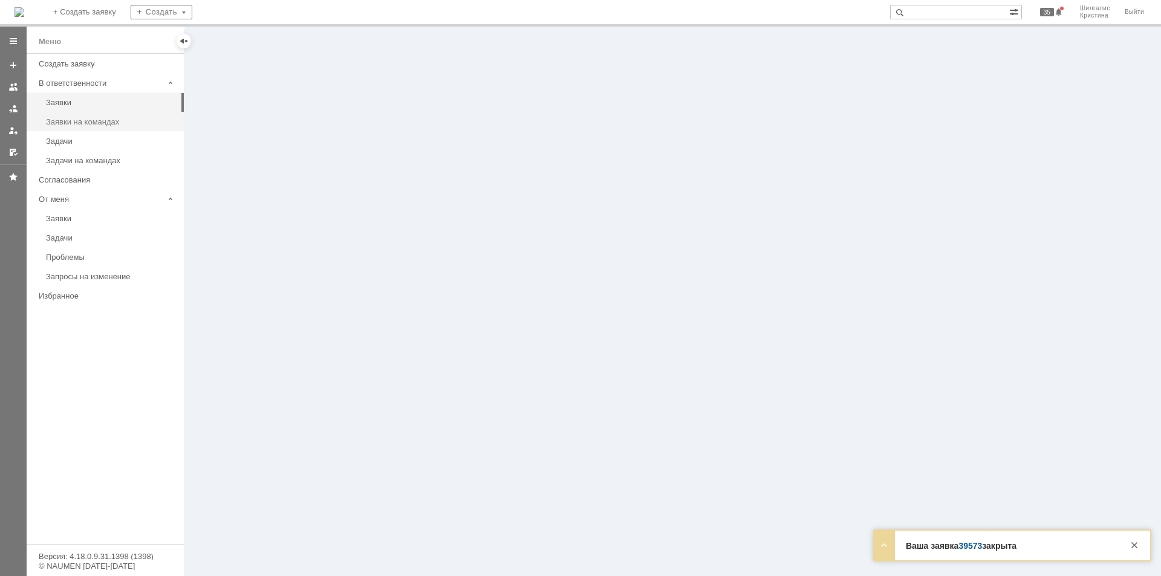
click at [94, 120] on div "Заявки на командах" at bounding box center [111, 121] width 131 height 9
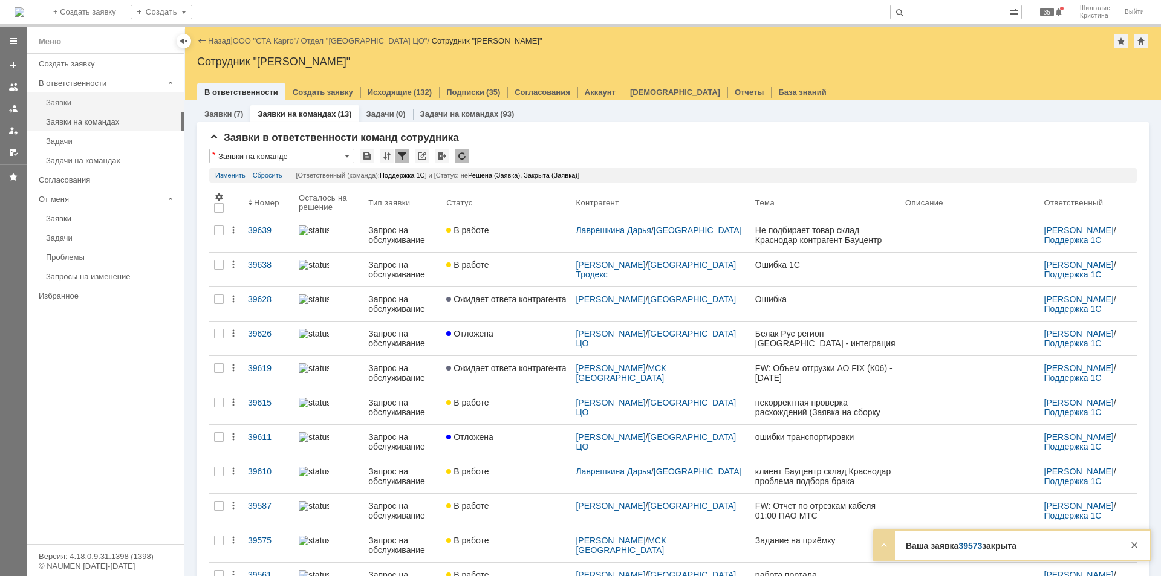
click at [100, 103] on div "Заявки" at bounding box center [111, 102] width 131 height 9
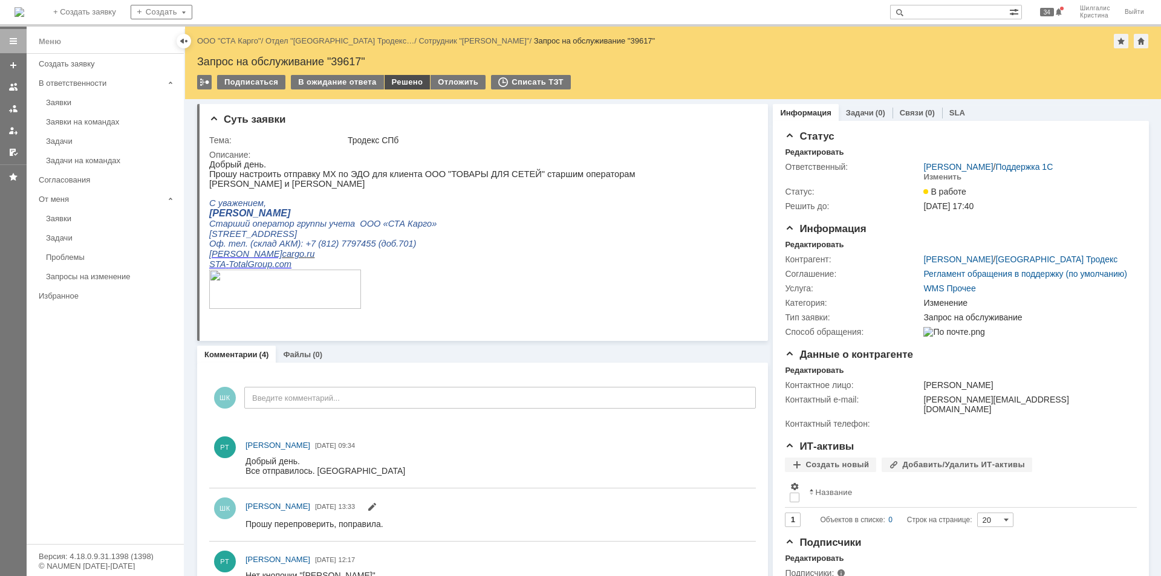
click at [392, 80] on div "Решено" at bounding box center [407, 82] width 46 height 15
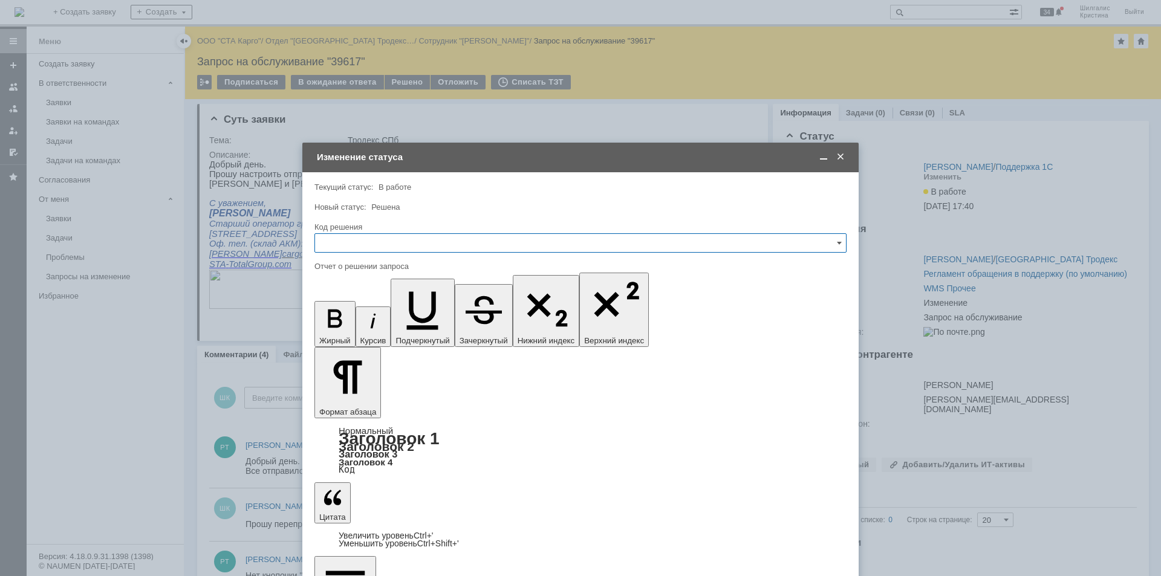
click at [450, 241] on input "text" at bounding box center [580, 242] width 532 height 19
click at [353, 403] on span "Решено" at bounding box center [580, 405] width 516 height 10
type input "Решено"
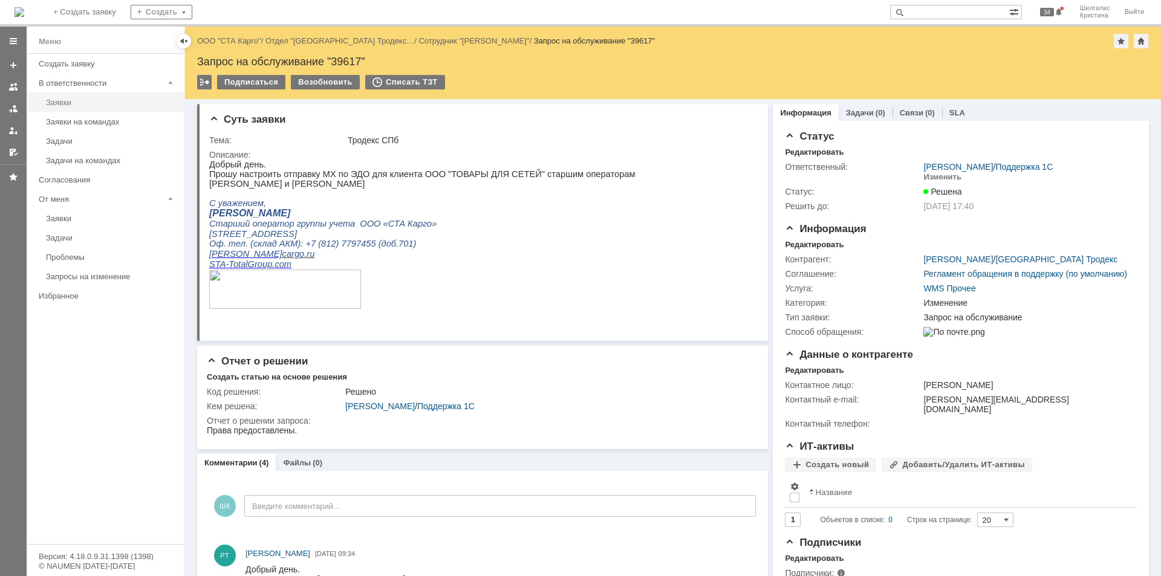
click at [70, 100] on div "Заявки" at bounding box center [111, 102] width 131 height 9
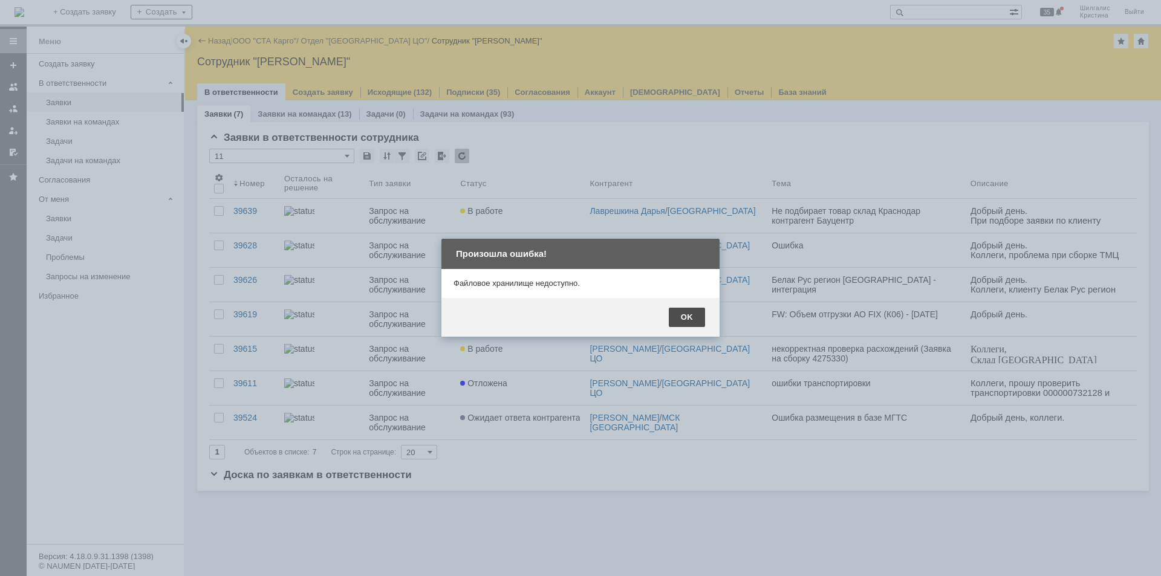
click at [695, 316] on div "OK" at bounding box center [687, 317] width 36 height 19
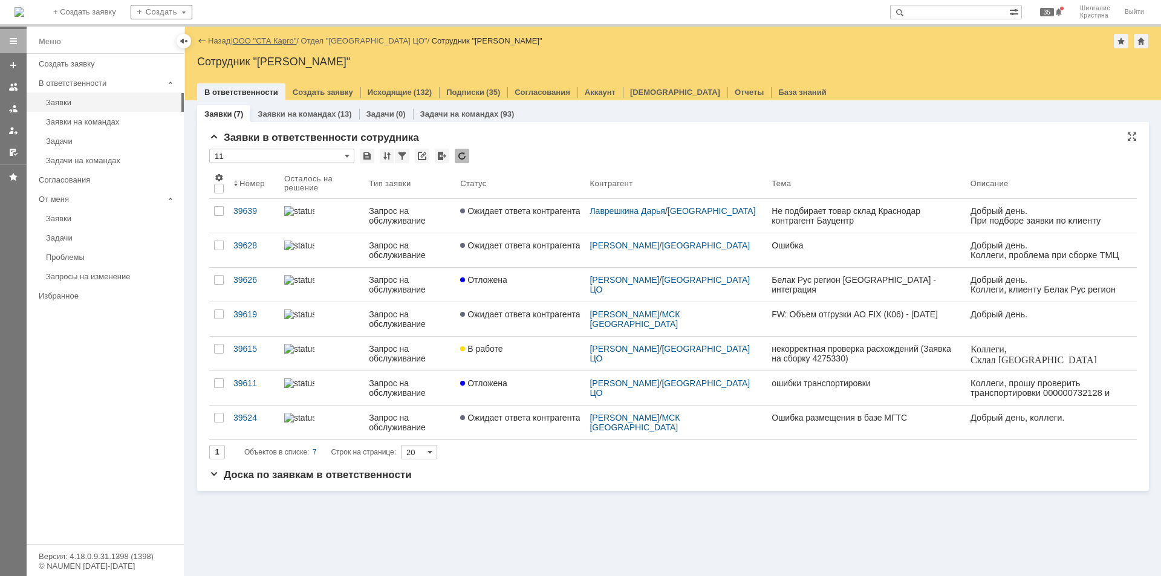
click at [274, 40] on link "ООО "СТА Карго"" at bounding box center [265, 40] width 64 height 9
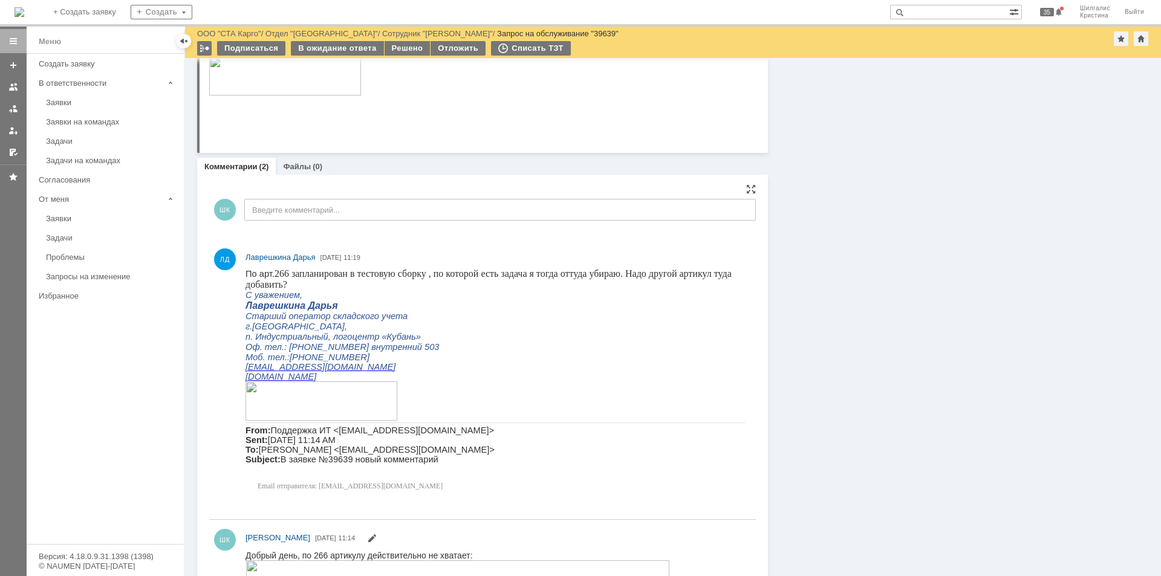
scroll to position [693, 0]
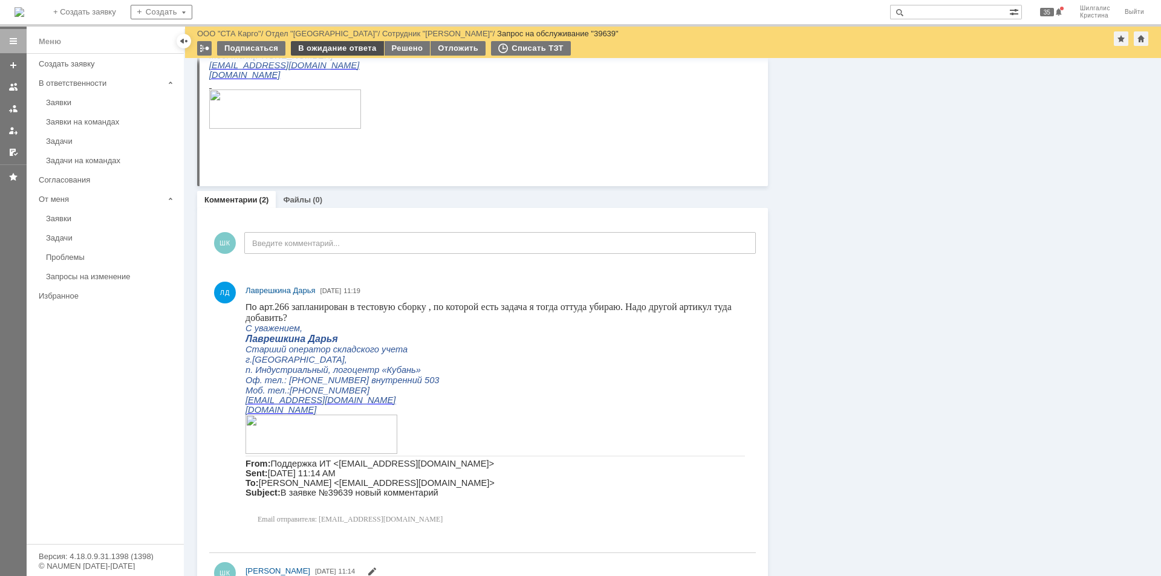
click at [329, 45] on div "В ожидание ответа" at bounding box center [337, 48] width 92 height 15
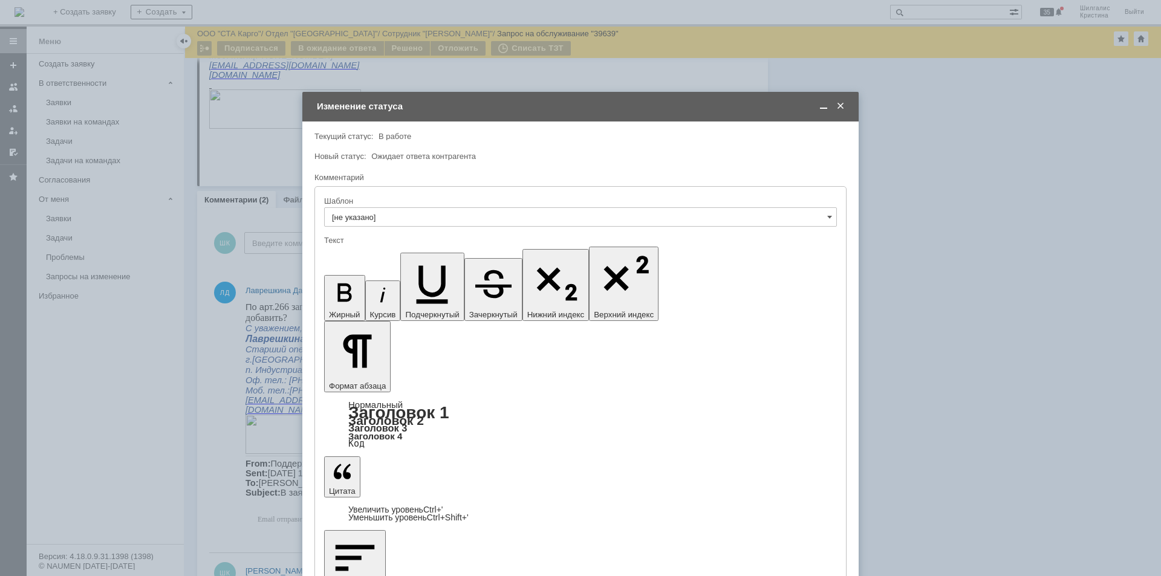
scroll to position [0, 0]
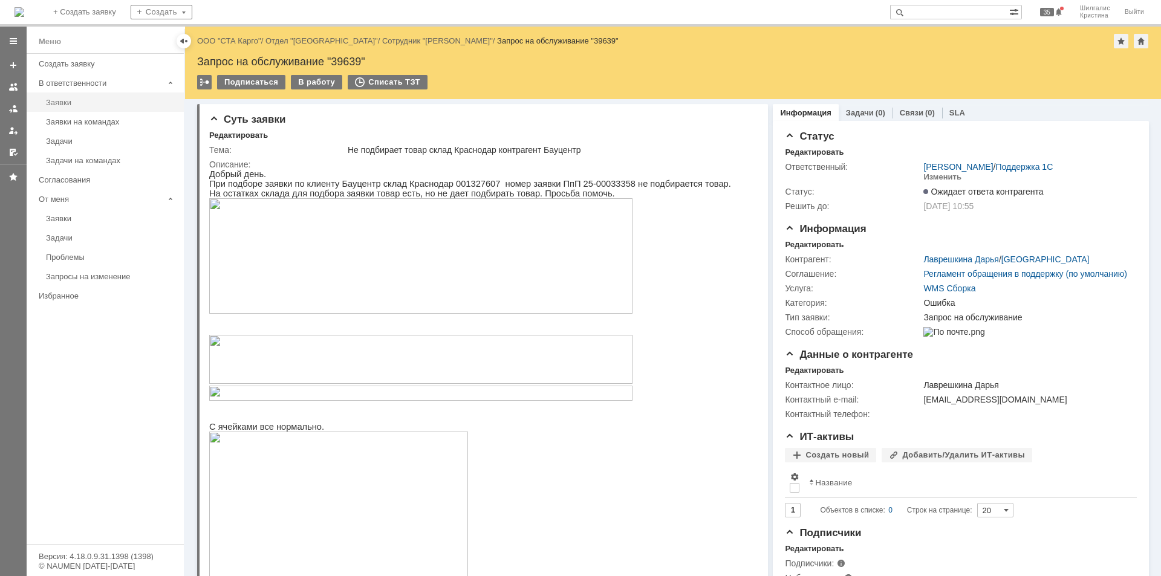
click at [80, 102] on div "Заявки" at bounding box center [111, 102] width 131 height 9
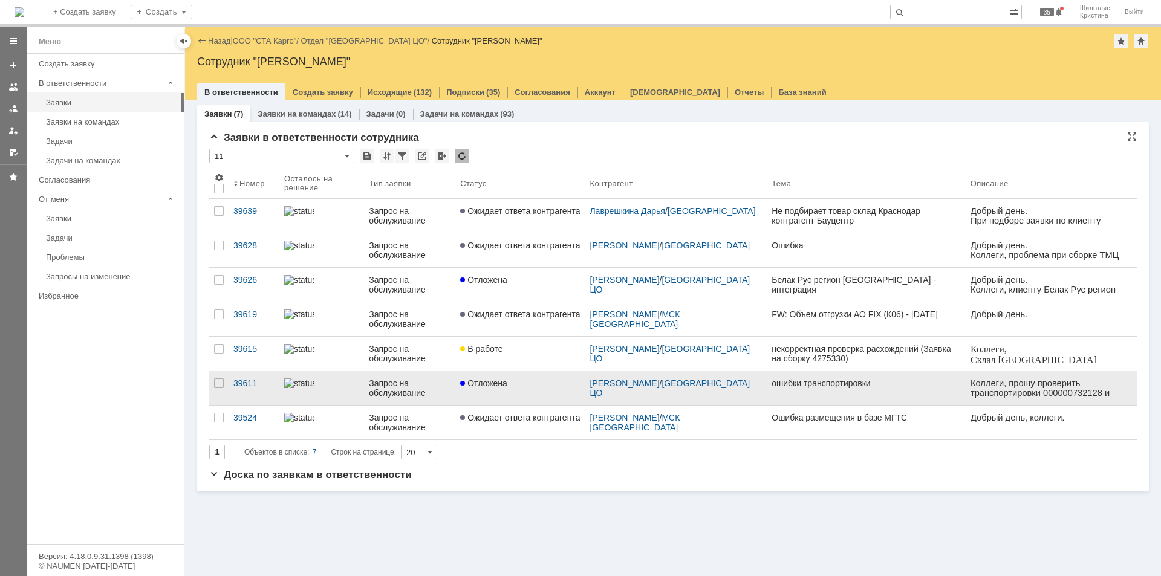
click at [496, 384] on span "Отложена" at bounding box center [483, 383] width 47 height 10
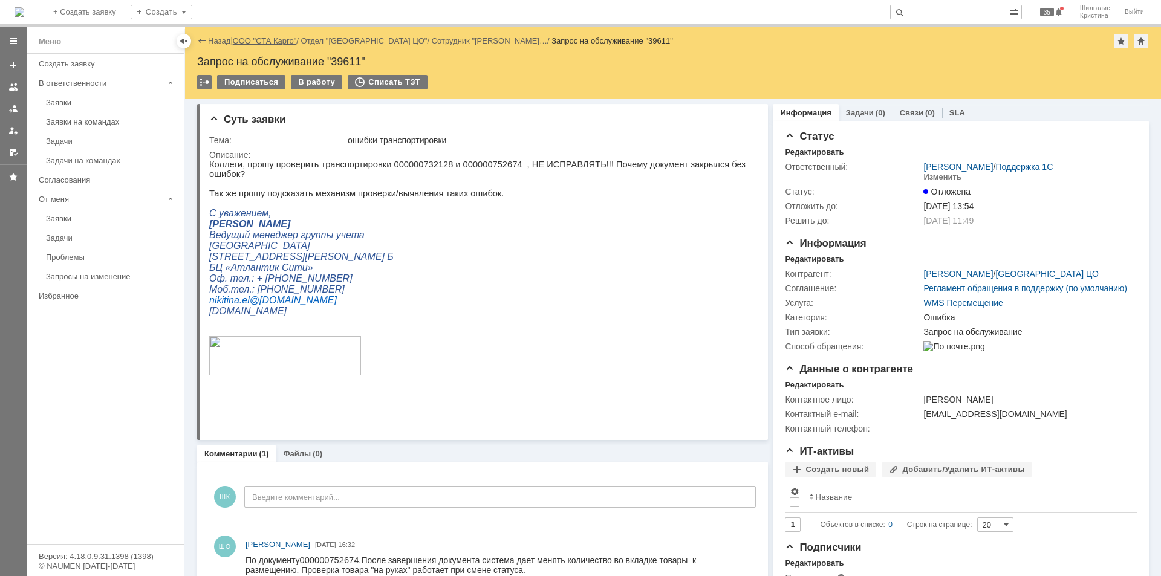
click at [264, 37] on link "ООО "СТА Карго"" at bounding box center [265, 40] width 64 height 9
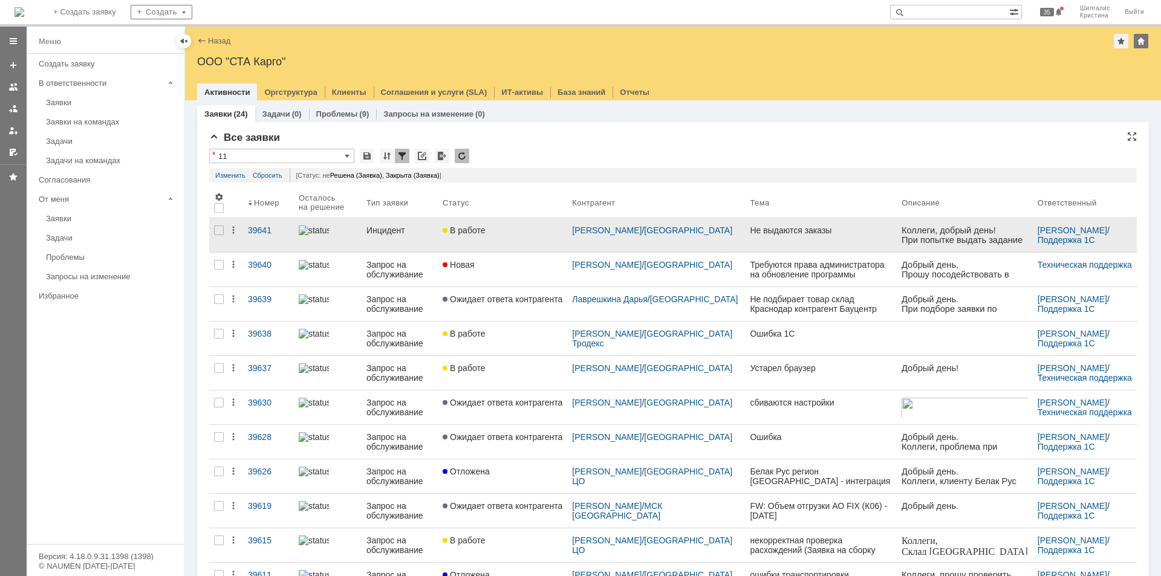
click at [507, 235] on link "В работе" at bounding box center [502, 235] width 129 height 34
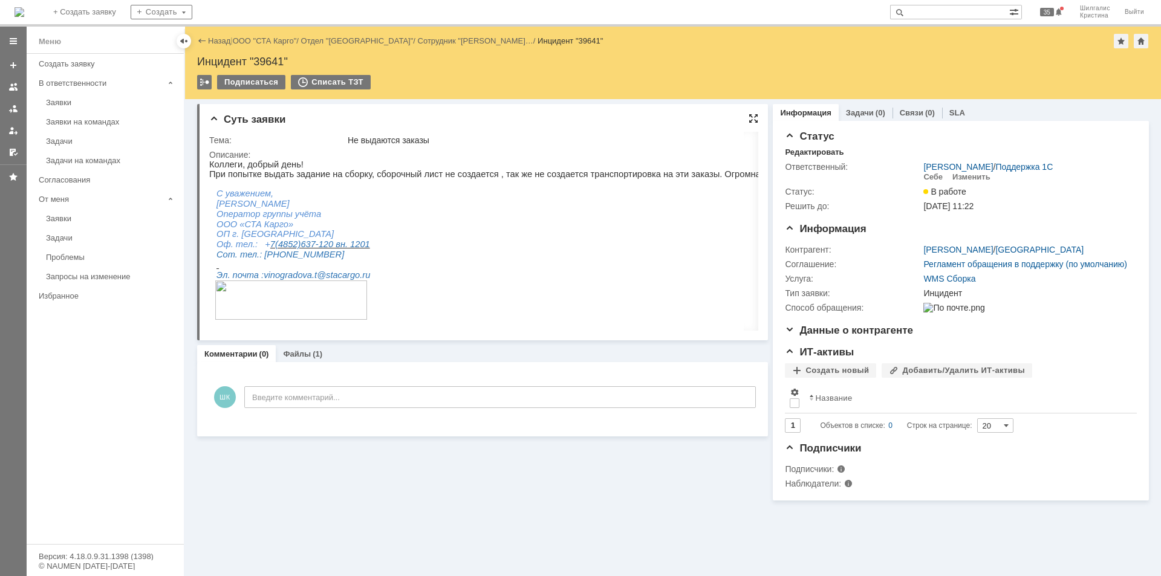
click at [754, 117] on div at bounding box center [753, 119] width 10 height 10
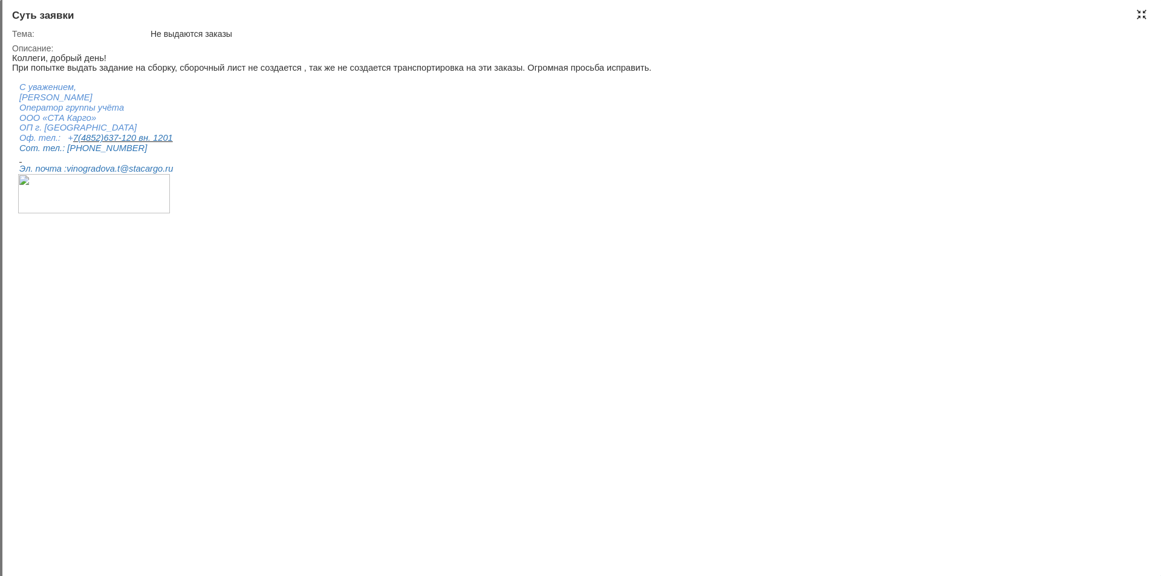
click at [1143, 13] on div at bounding box center [1141, 15] width 10 height 10
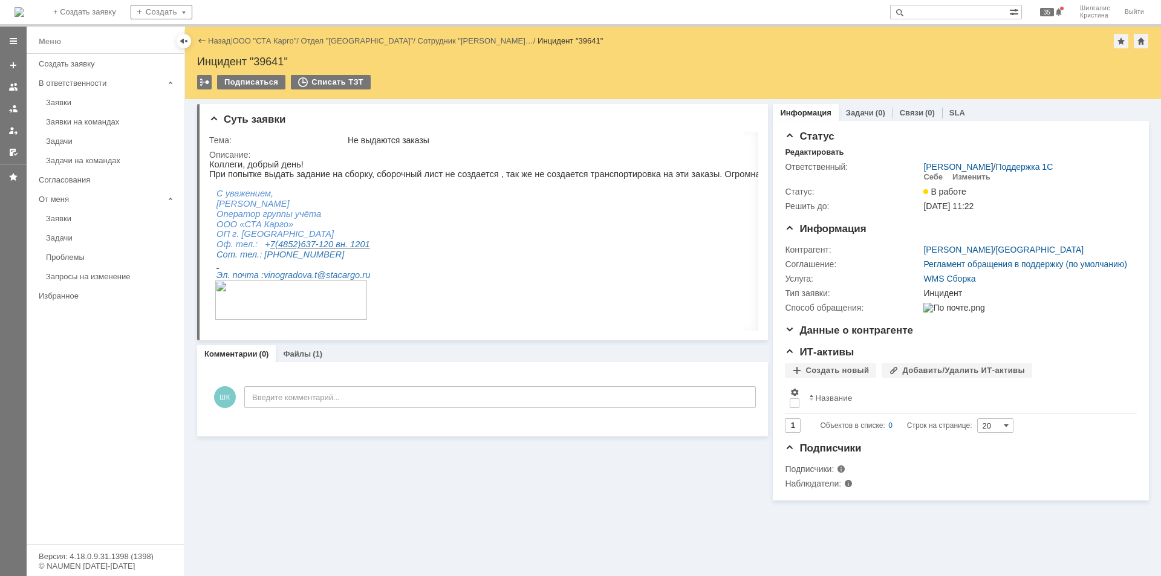
click at [67, 95] on link "Заявки" at bounding box center [111, 102] width 140 height 19
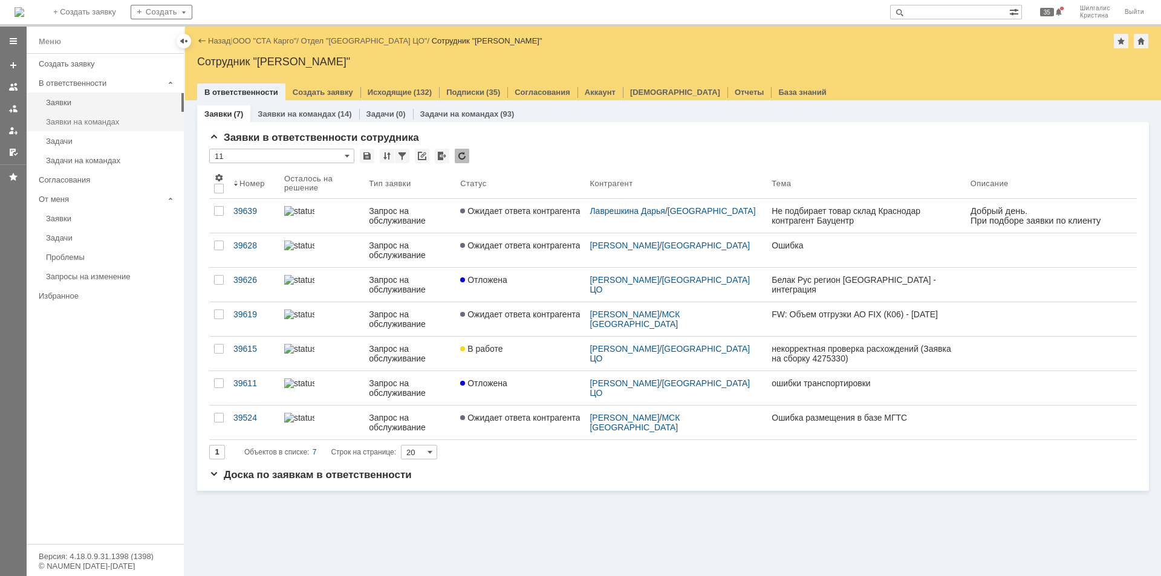
click at [120, 124] on div "Заявки на командах" at bounding box center [111, 121] width 131 height 9
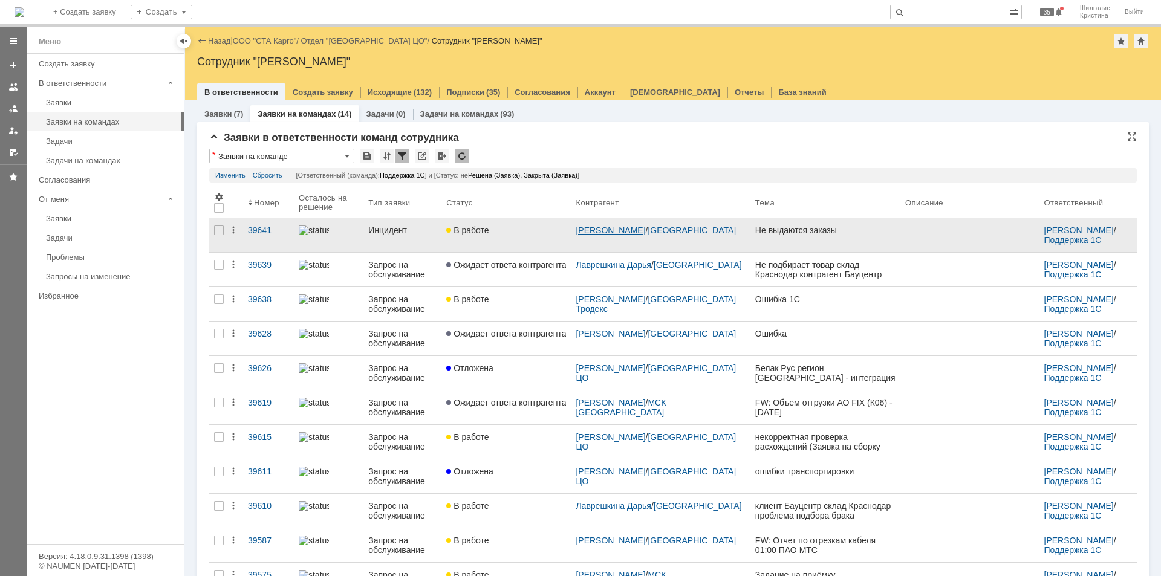
click at [632, 228] on link "[PERSON_NAME]" at bounding box center [610, 230] width 70 height 10
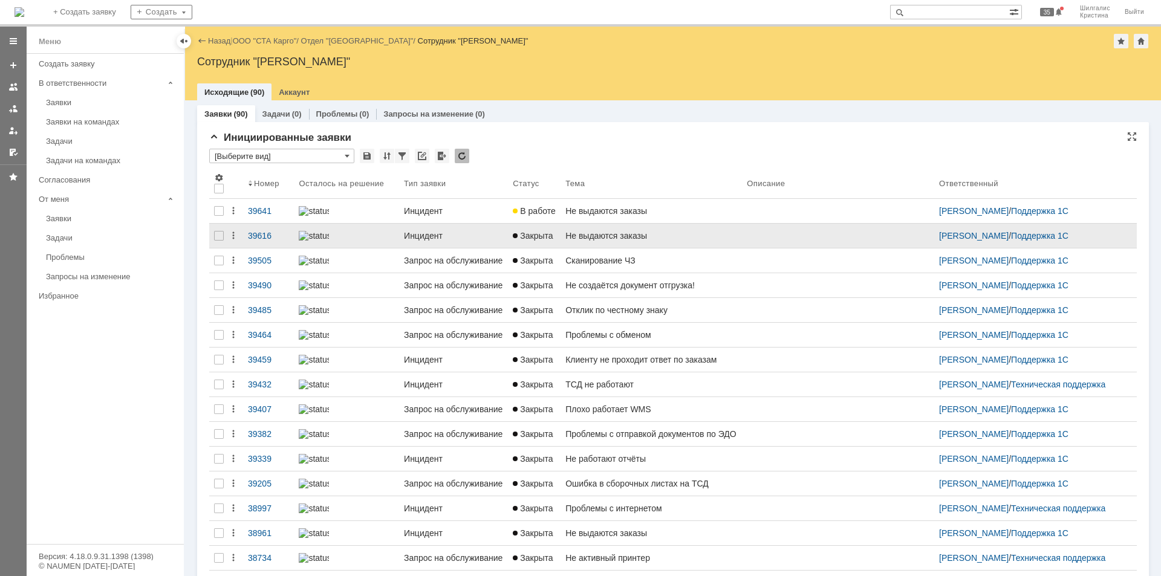
click at [604, 239] on div "Не выдаются заказы" at bounding box center [651, 236] width 172 height 10
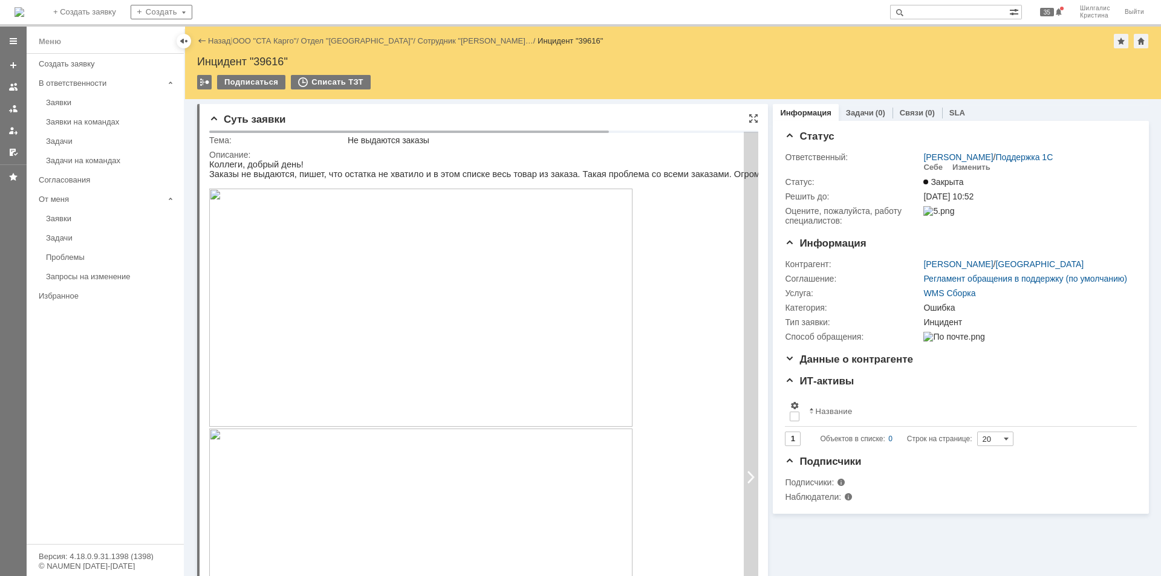
drag, startPoint x: 801, startPoint y: 358, endPoint x: 748, endPoint y: 188, distance: 178.0
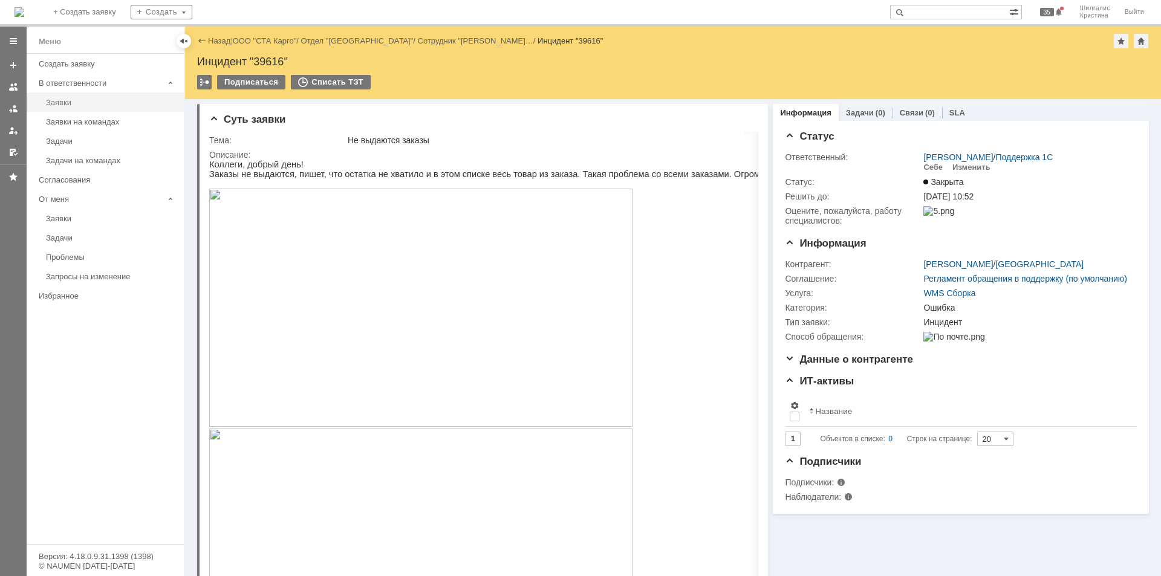
click at [91, 100] on div "Заявки" at bounding box center [111, 102] width 131 height 9
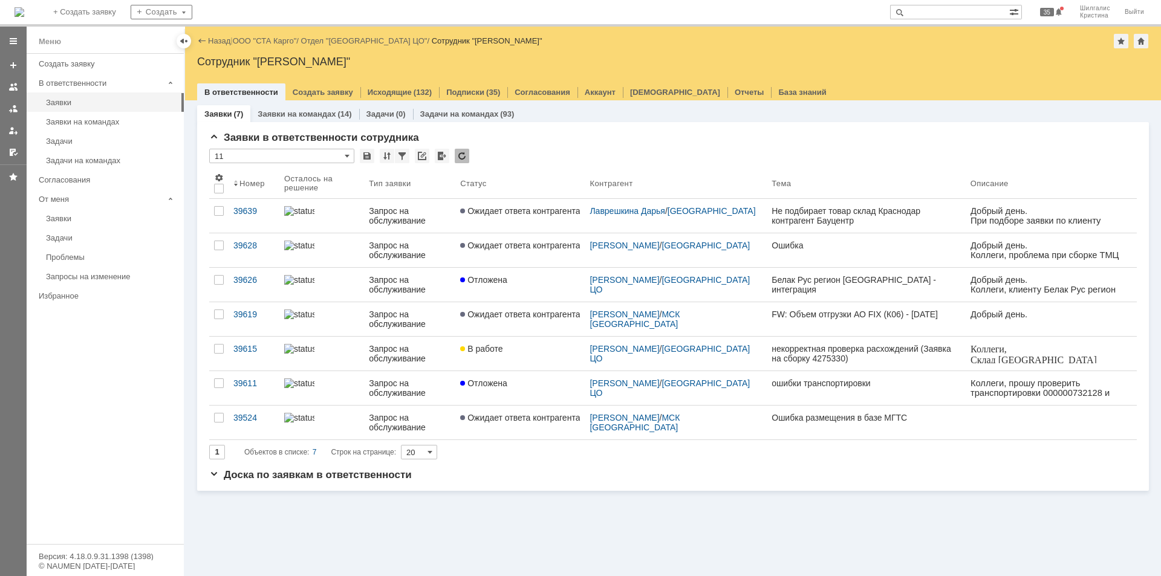
click at [270, 43] on link "ООО "СТА Карго"" at bounding box center [265, 40] width 64 height 9
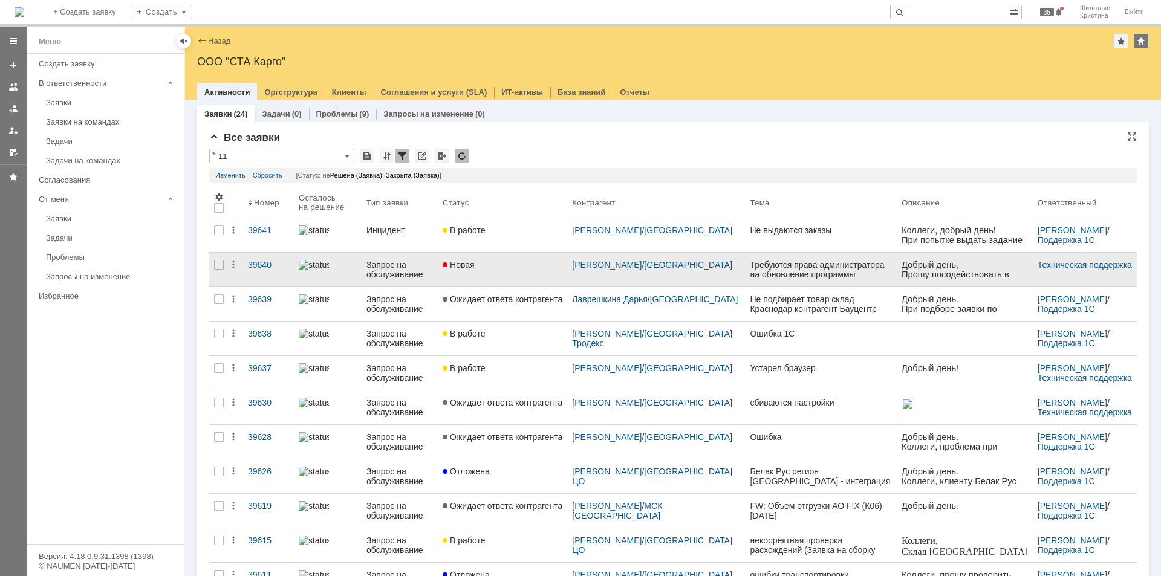
click at [491, 265] on div "Новая" at bounding box center [502, 265] width 120 height 10
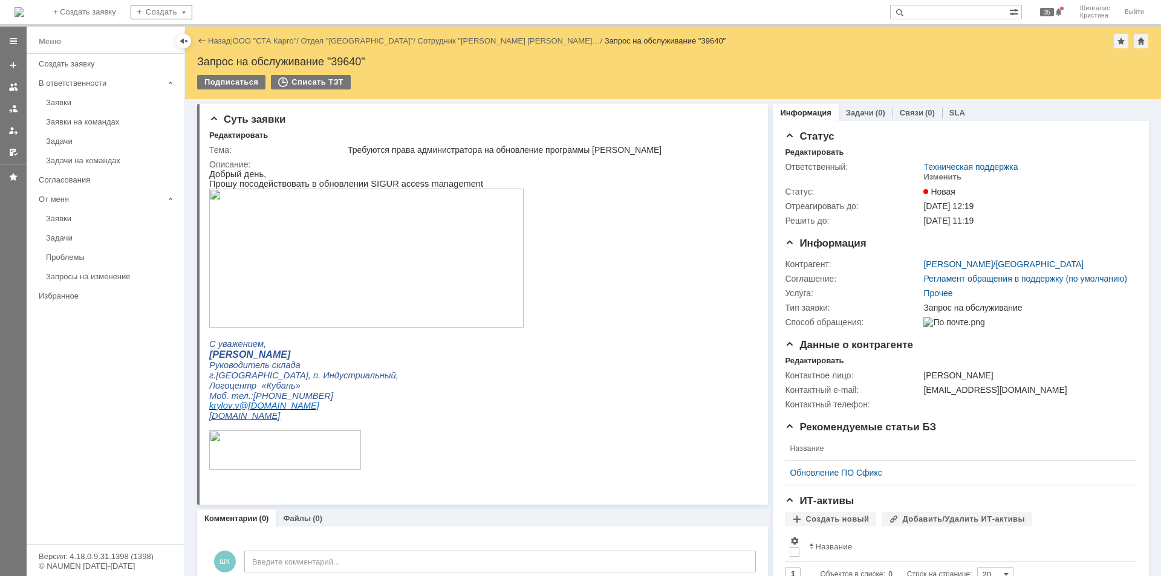
click at [245, 39] on link "ООО "СТА Карго"" at bounding box center [265, 40] width 64 height 9
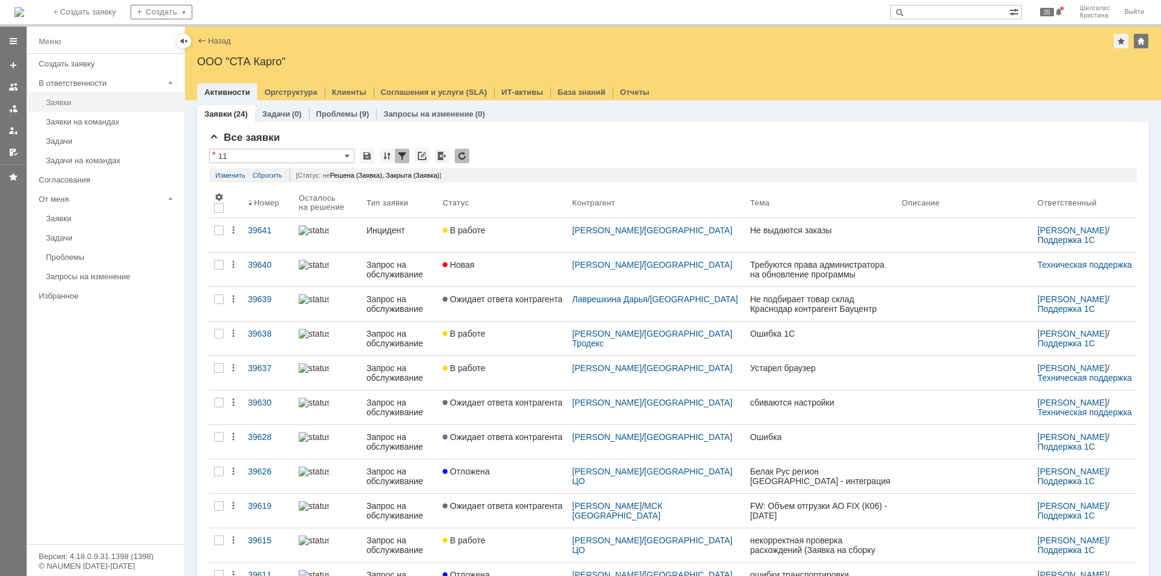
click at [88, 105] on div "Заявки" at bounding box center [111, 102] width 131 height 9
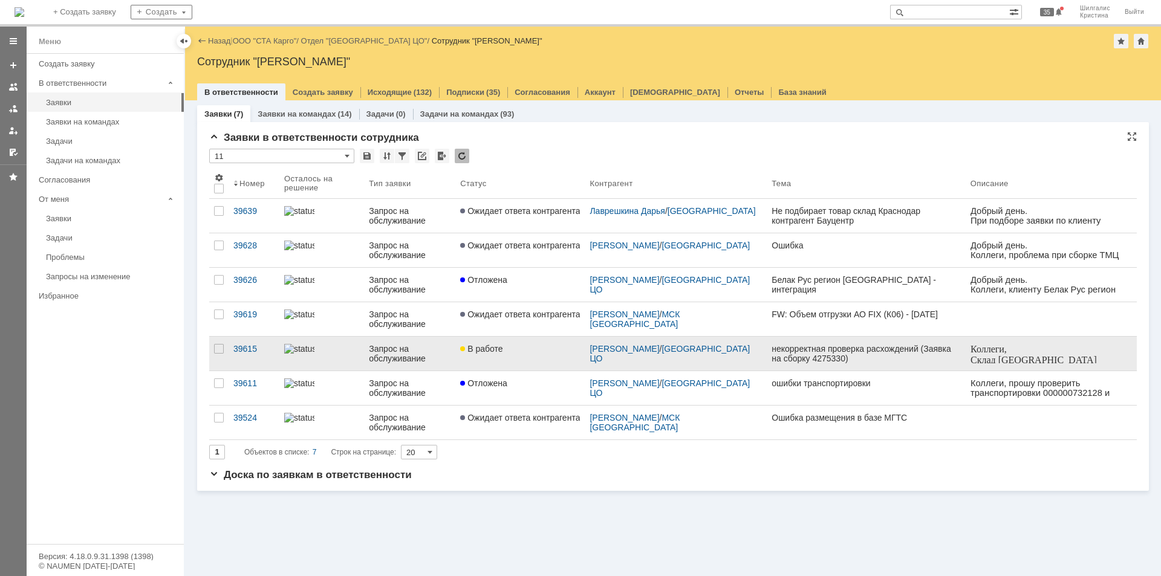
click at [490, 356] on link "В работе" at bounding box center [519, 354] width 129 height 34
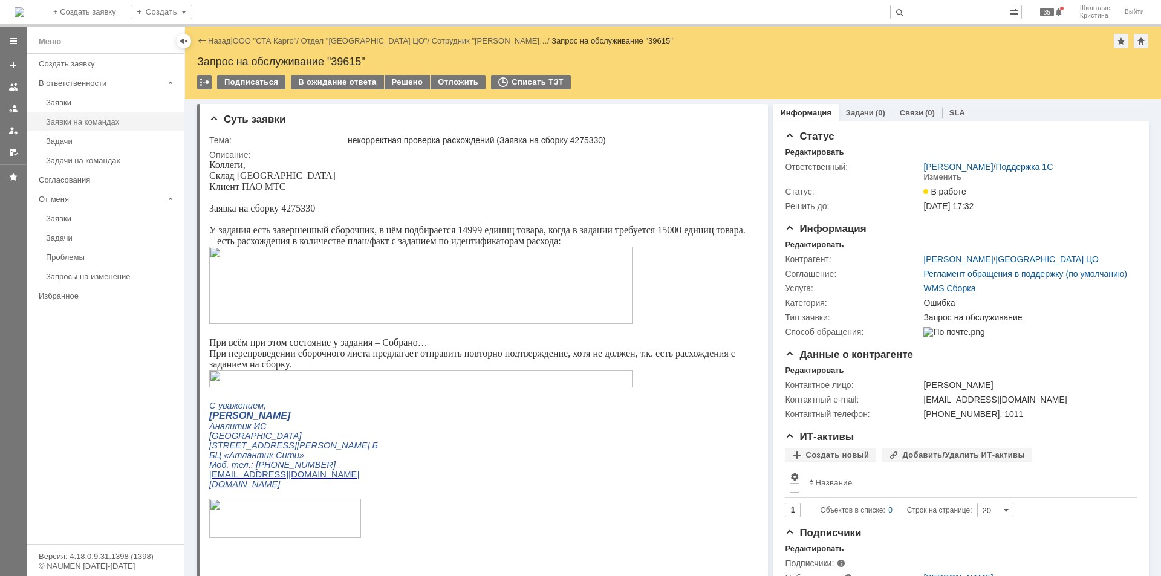
click at [61, 118] on div "Заявки на командах" at bounding box center [111, 121] width 131 height 9
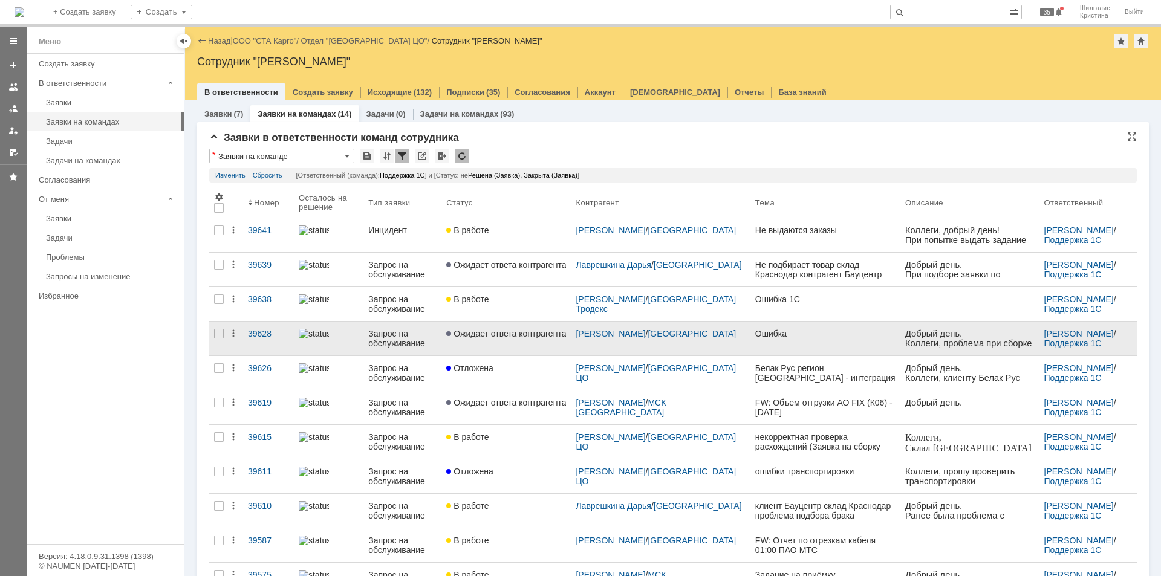
click at [487, 335] on span "Ожидает ответа контрагента" at bounding box center [506, 334] width 120 height 10
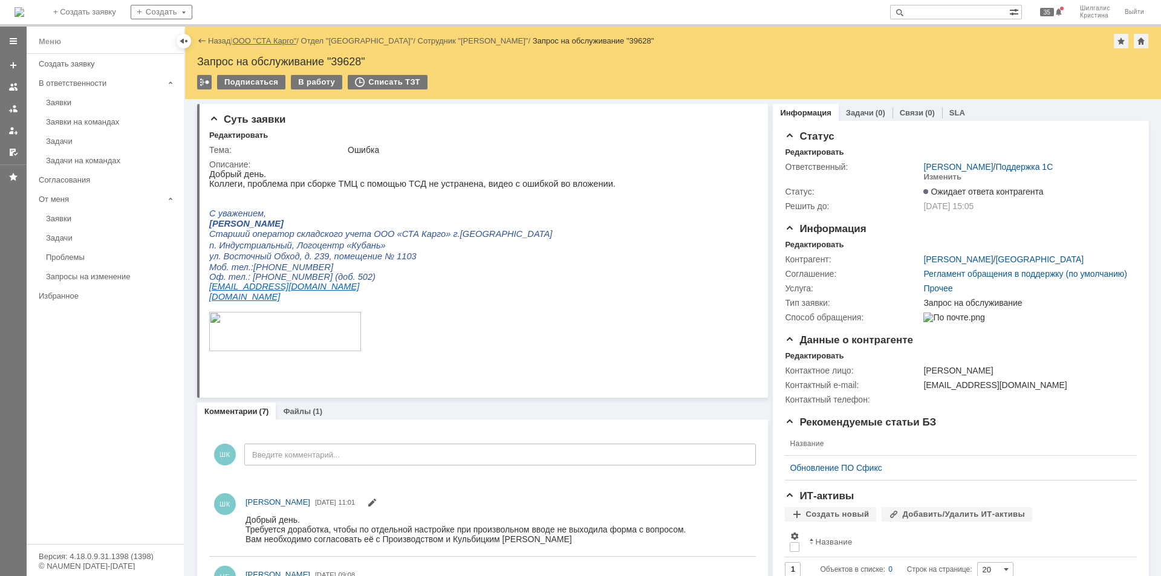
click at [258, 42] on link "ООО "СТА Карго"" at bounding box center [265, 40] width 64 height 9
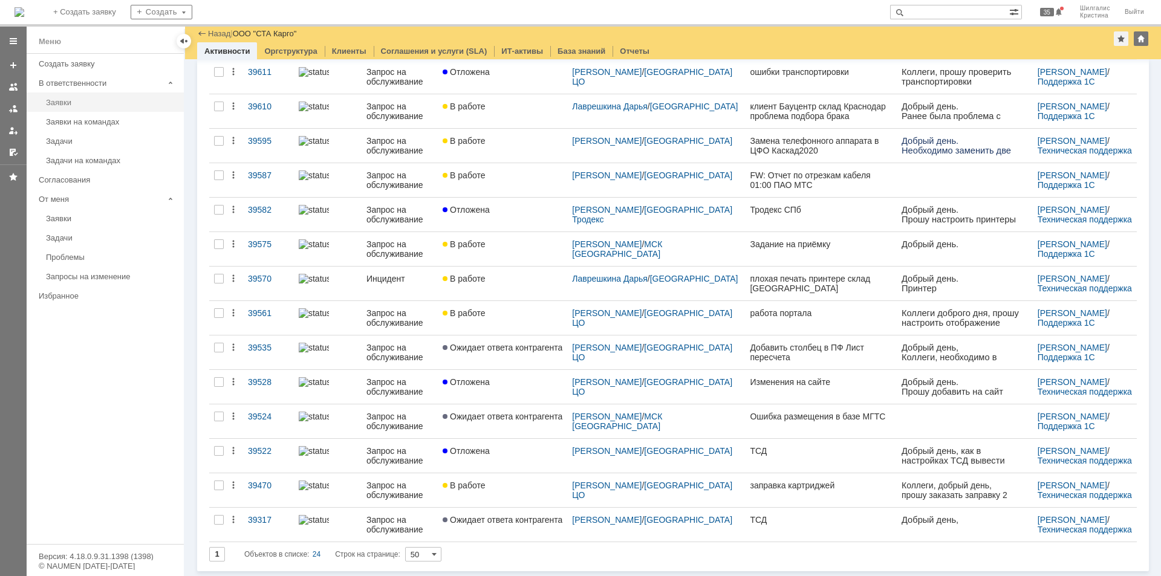
click at [74, 102] on div "Заявки" at bounding box center [111, 102] width 131 height 9
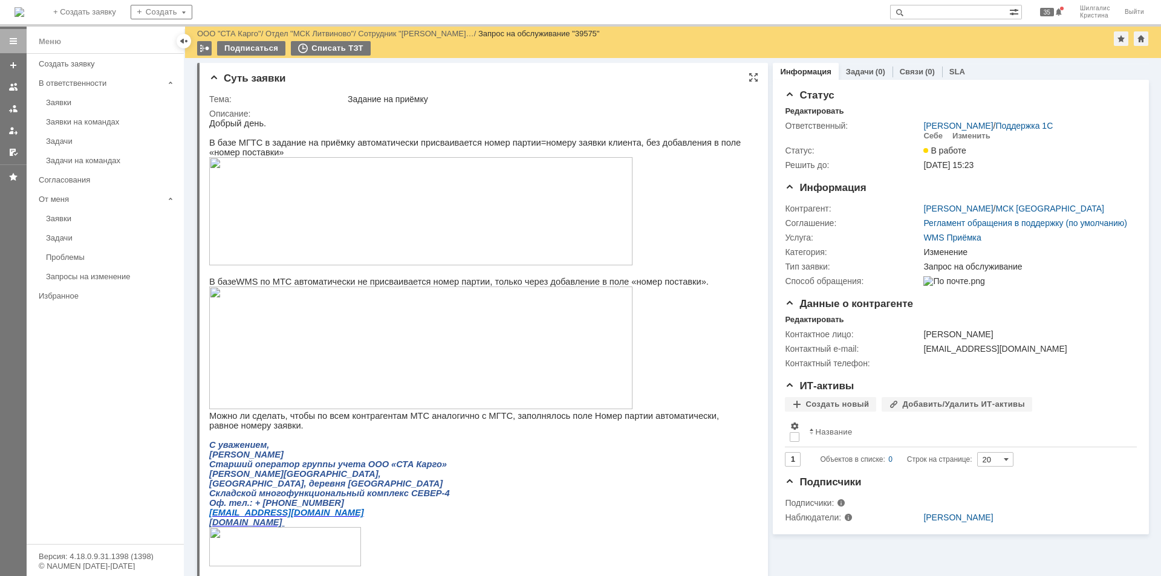
drag, startPoint x: 1022, startPoint y: 520, endPoint x: 670, endPoint y: 184, distance: 486.1
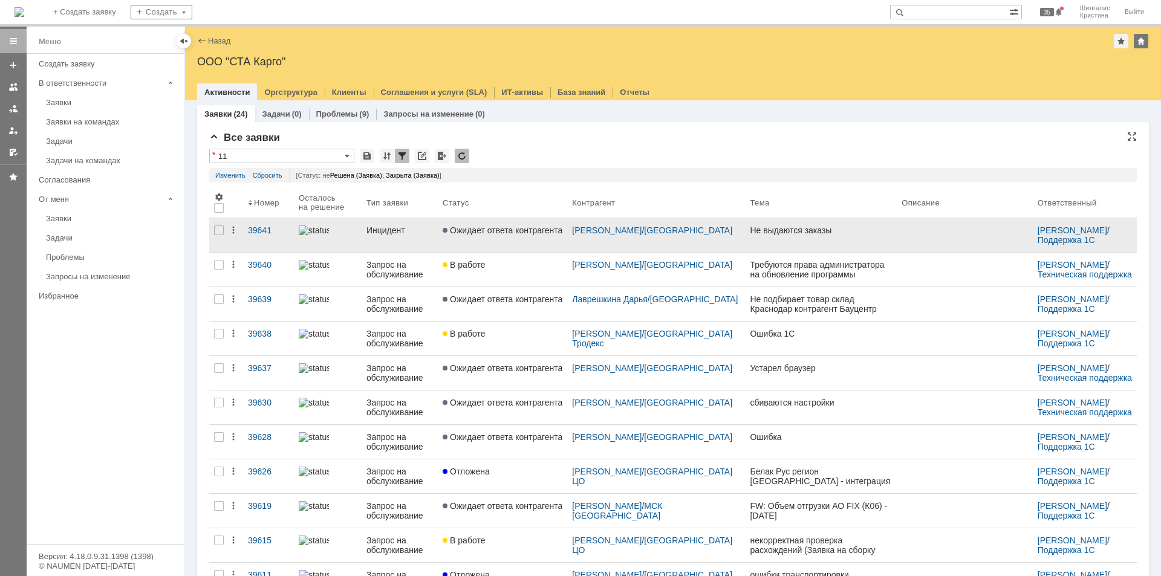
click at [516, 236] on link "Ожидает ответа контрагента" at bounding box center [502, 235] width 129 height 34
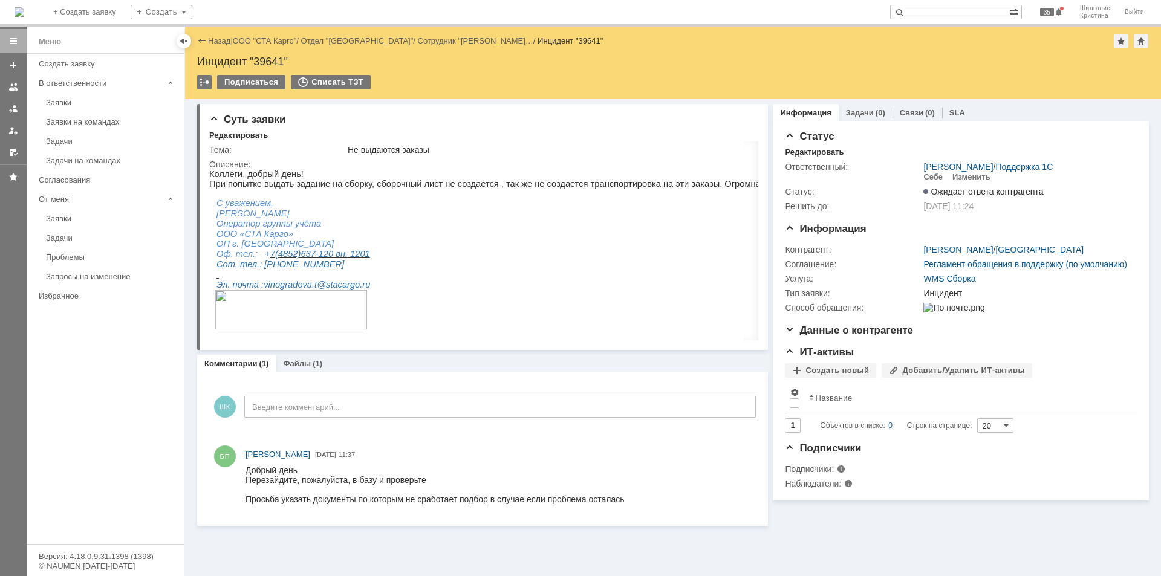
click at [82, 97] on link "Заявки" at bounding box center [111, 102] width 140 height 19
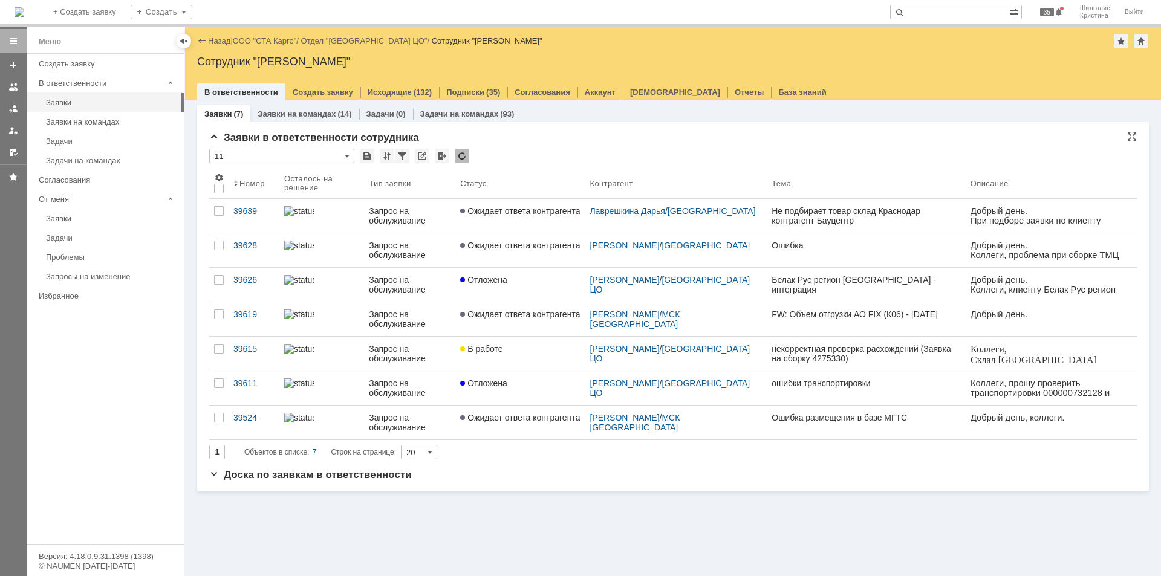
click at [504, 159] on div "* 11" at bounding box center [672, 157] width 927 height 16
click at [255, 41] on link "ООО "СТА Карго"" at bounding box center [265, 40] width 64 height 9
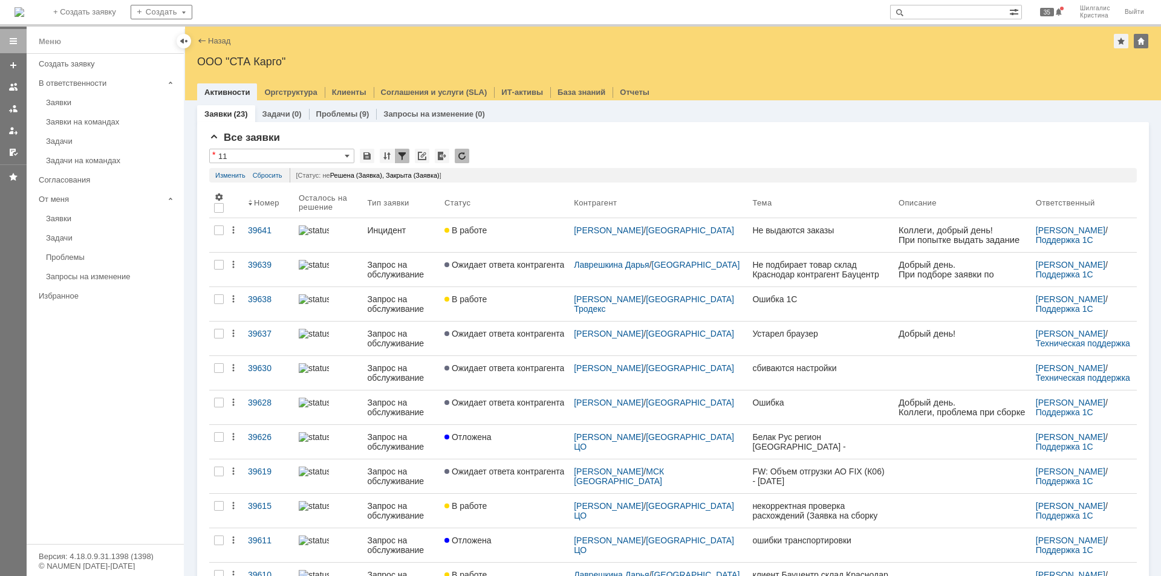
click at [88, 102] on div "Заявки" at bounding box center [111, 102] width 131 height 9
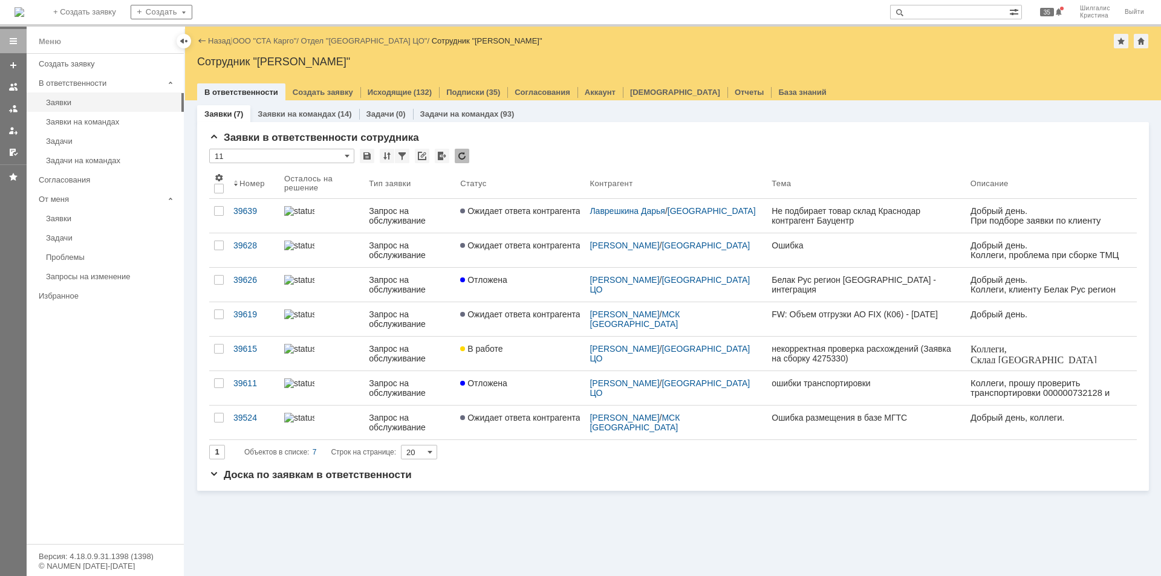
click at [518, 278] on div "Отложена" at bounding box center [520, 280] width 120 height 10
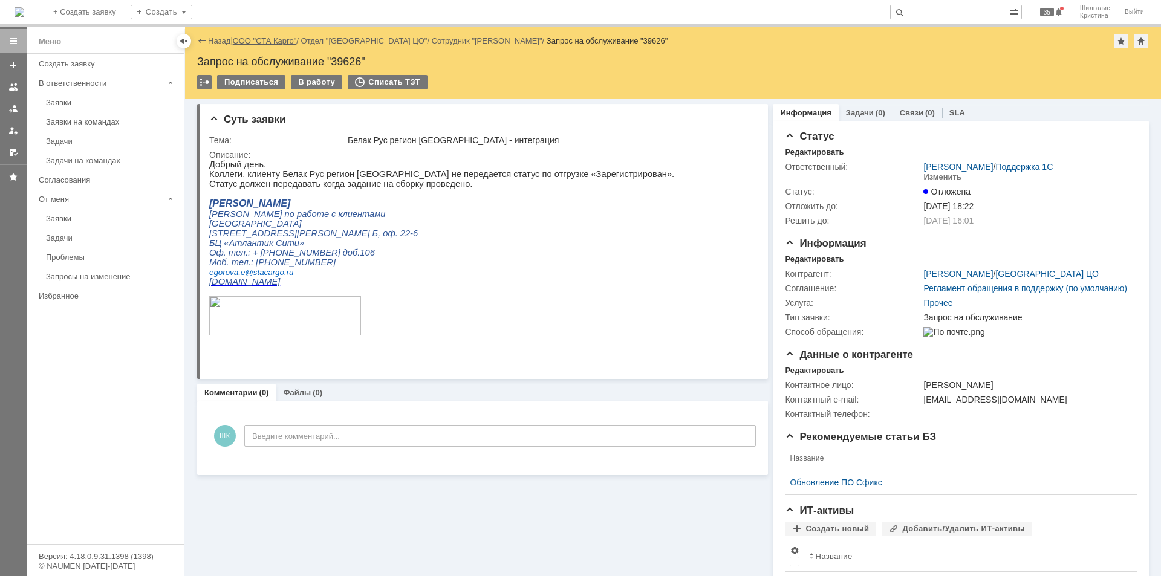
click at [268, 39] on link "ООО "СТА Карго"" at bounding box center [265, 40] width 64 height 9
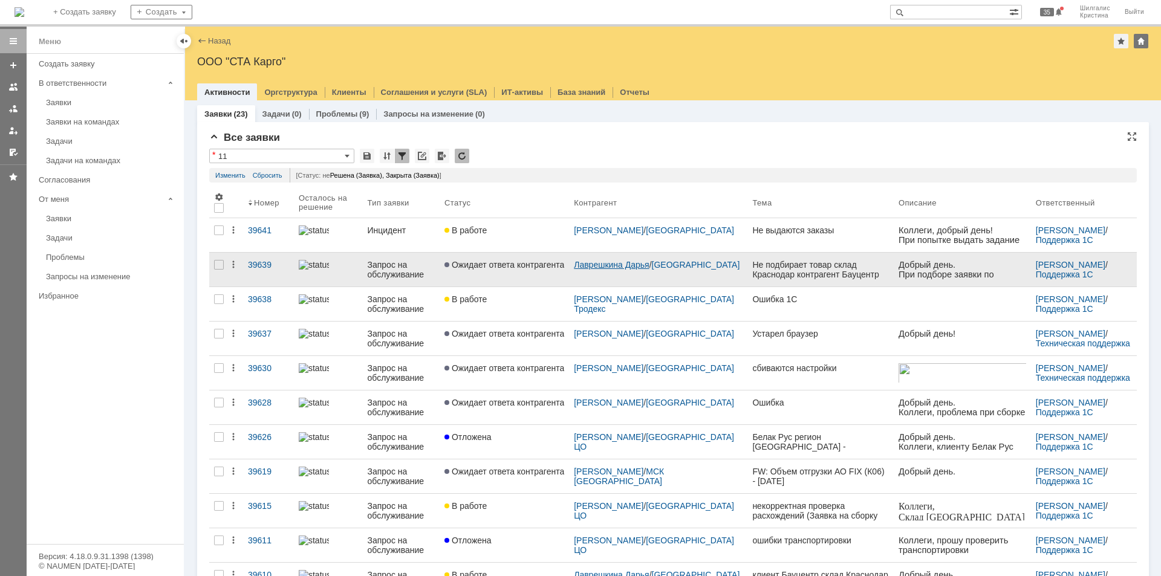
click at [623, 266] on link "Лаврешкина Дарья" at bounding box center [612, 265] width 76 height 10
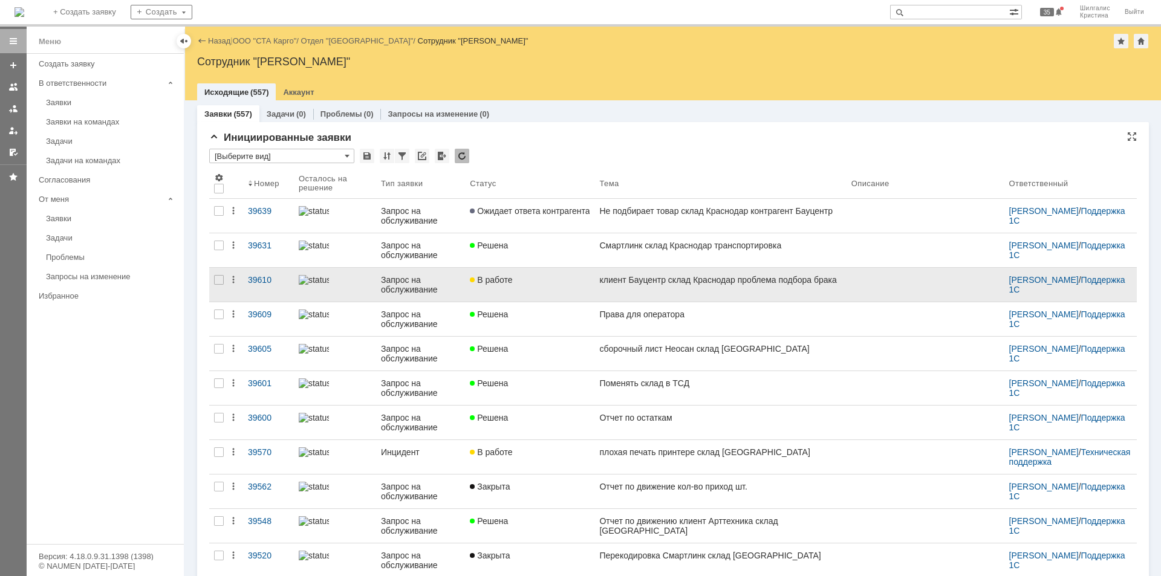
click at [536, 283] on div "В работе" at bounding box center [530, 280] width 120 height 10
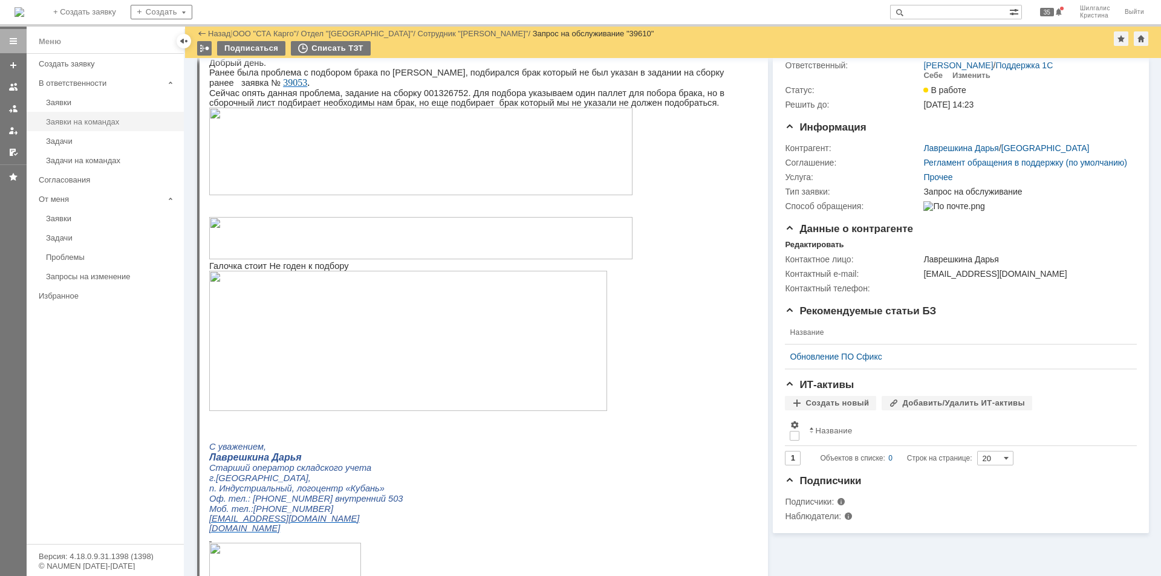
click at [105, 123] on div "Заявки на командах" at bounding box center [111, 121] width 131 height 9
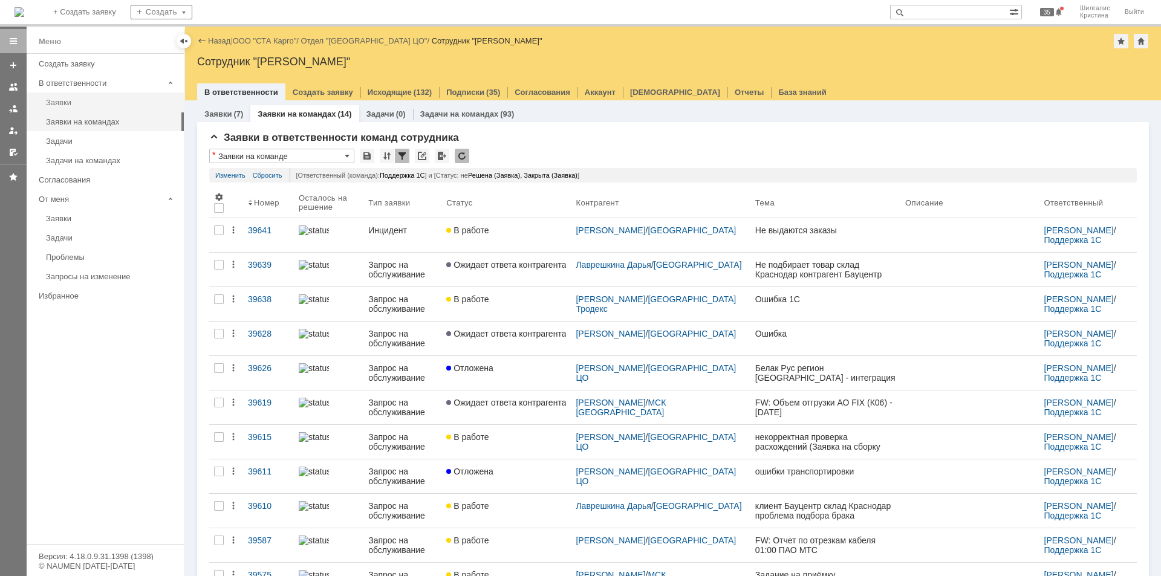
click at [97, 102] on div "Заявки" at bounding box center [111, 102] width 131 height 9
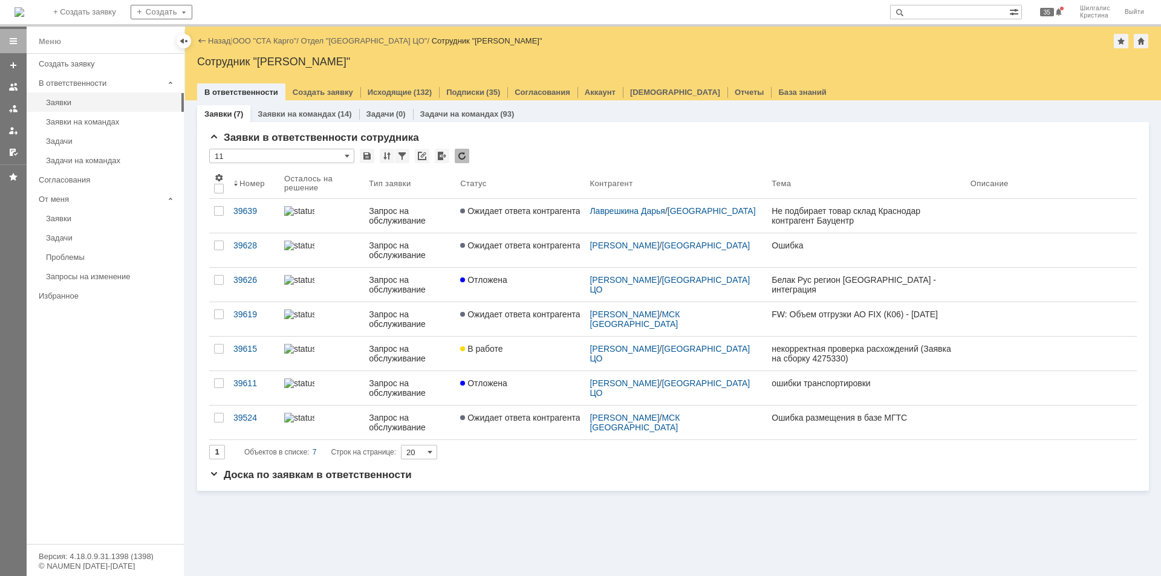
click at [525, 215] on span "Ожидает ответа контрагента" at bounding box center [520, 211] width 120 height 10
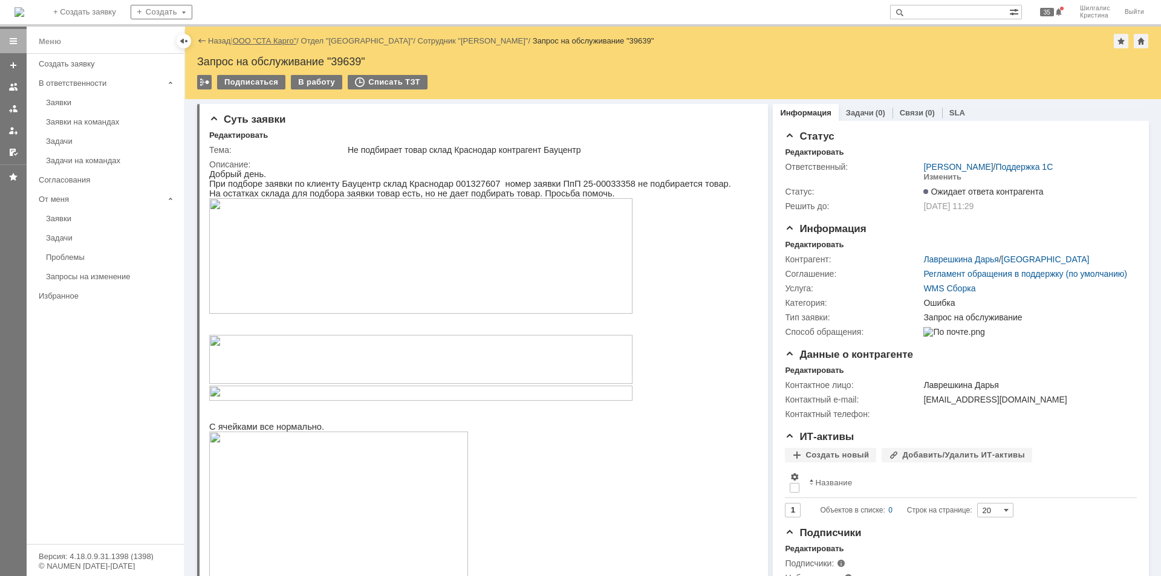
click at [274, 40] on link "ООО "СТА Карго"" at bounding box center [265, 40] width 64 height 9
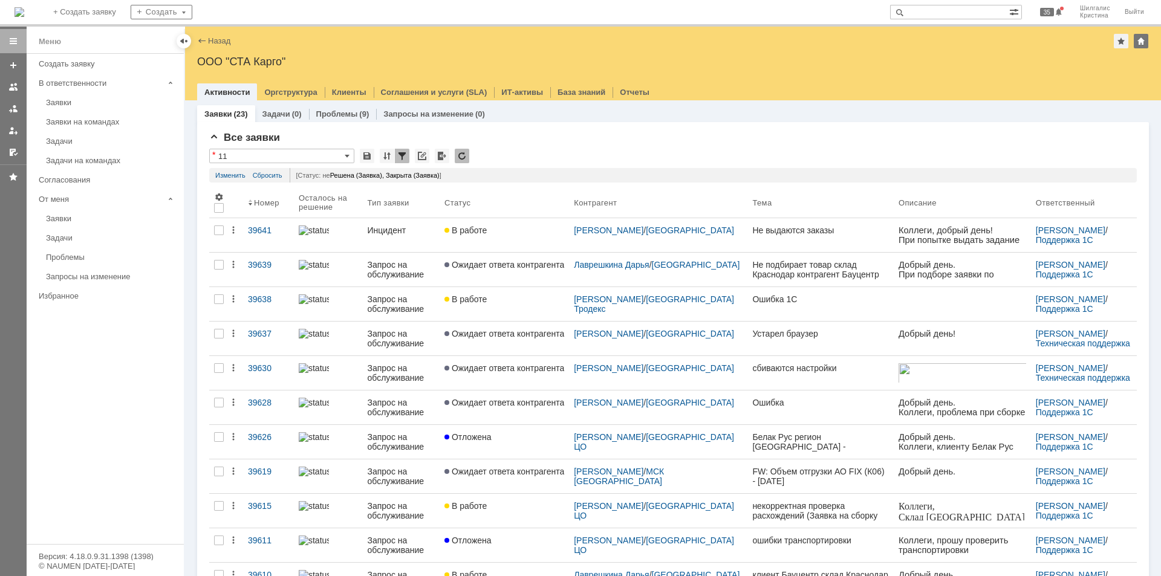
click at [70, 102] on div "Заявки" at bounding box center [111, 102] width 131 height 9
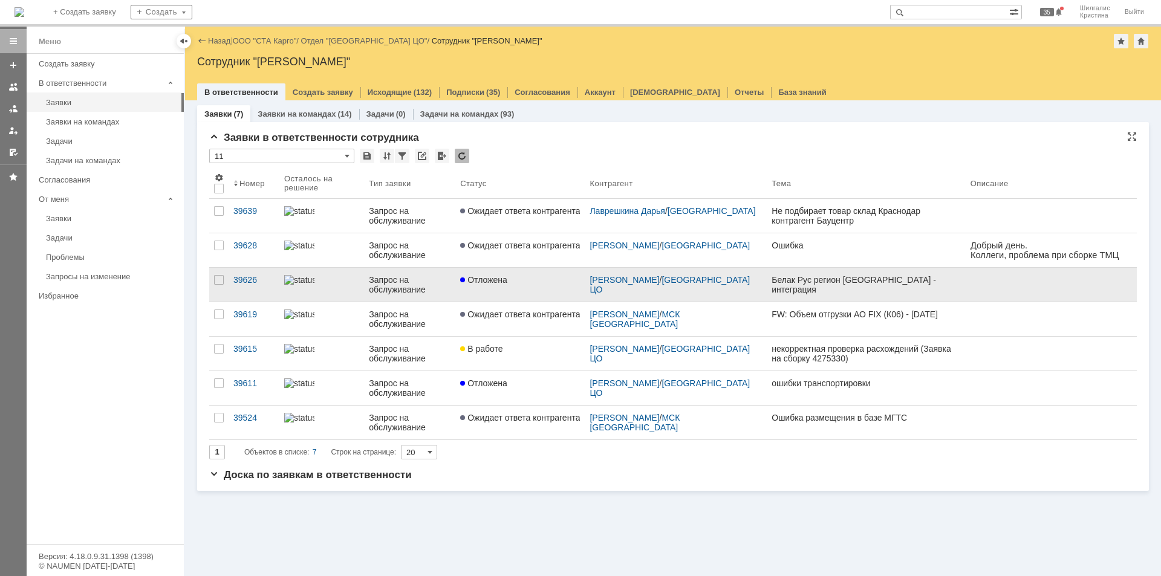
click at [490, 283] on span "Отложена" at bounding box center [483, 280] width 47 height 10
